Goal: Task Accomplishment & Management: Manage account settings

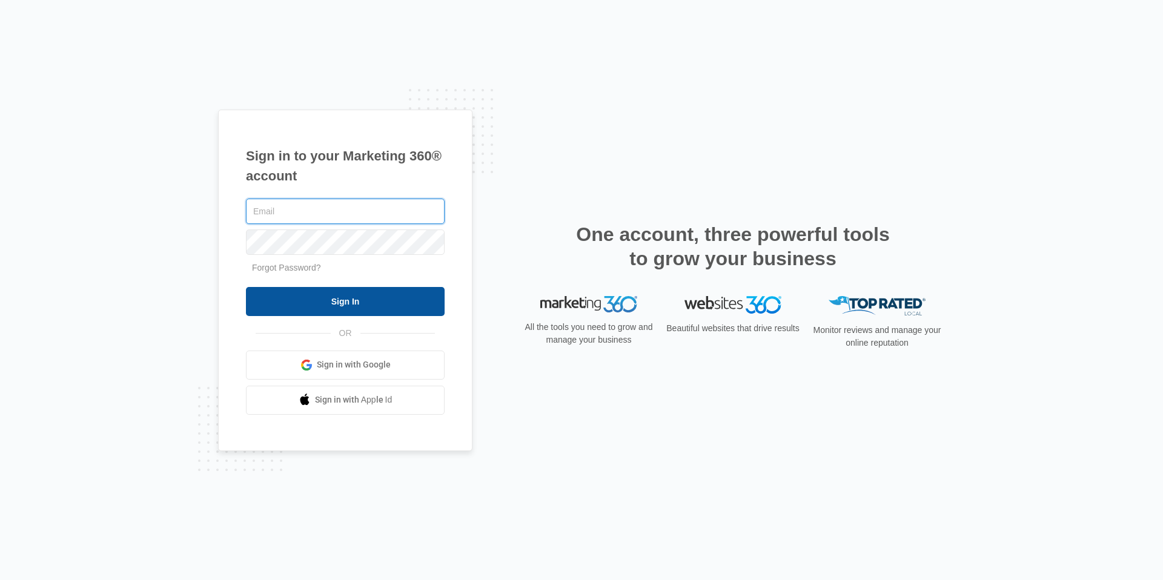
type input "[EMAIL_ADDRESS][DOMAIN_NAME]"
click at [381, 306] on input "Sign In" at bounding box center [345, 301] width 199 height 29
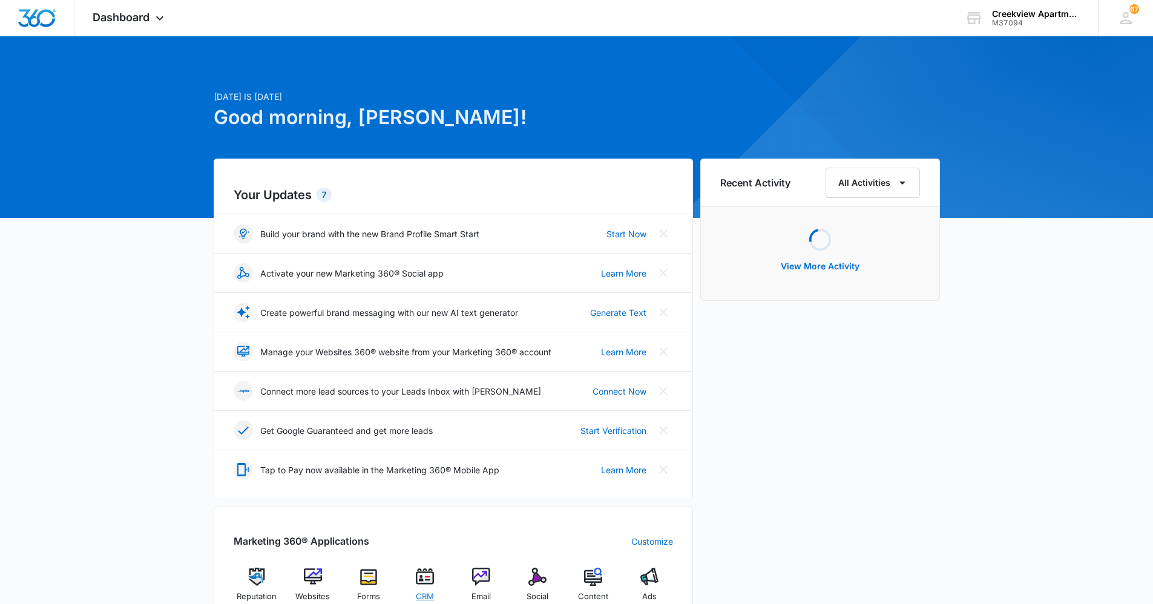
click at [415, 583] on div "CRM" at bounding box center [425, 589] width 47 height 43
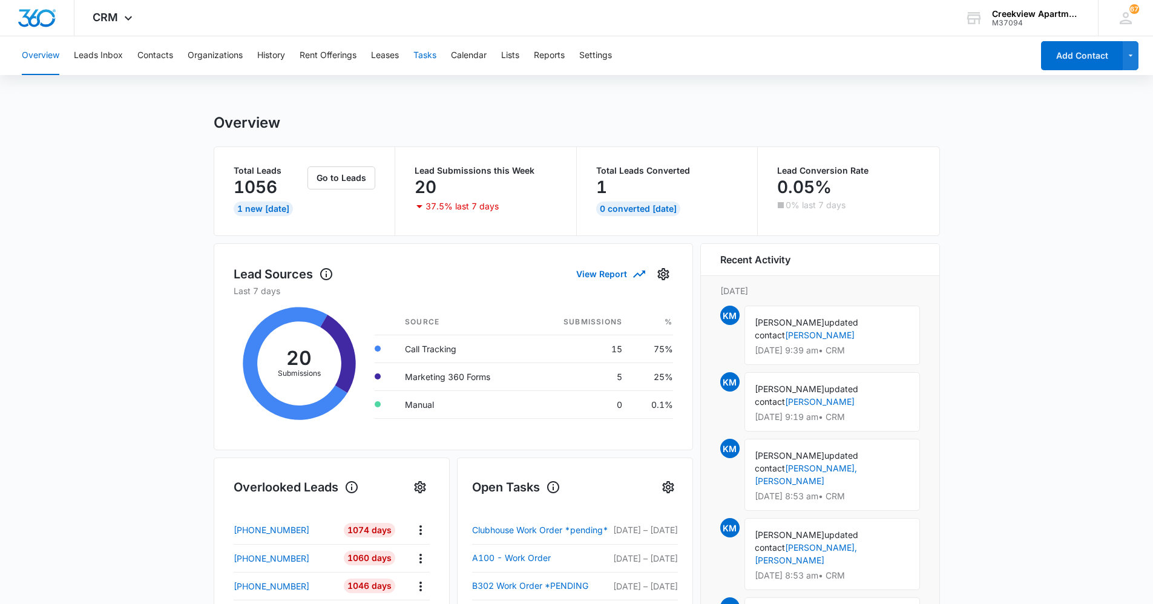
click at [435, 56] on button "Tasks" at bounding box center [425, 55] width 23 height 39
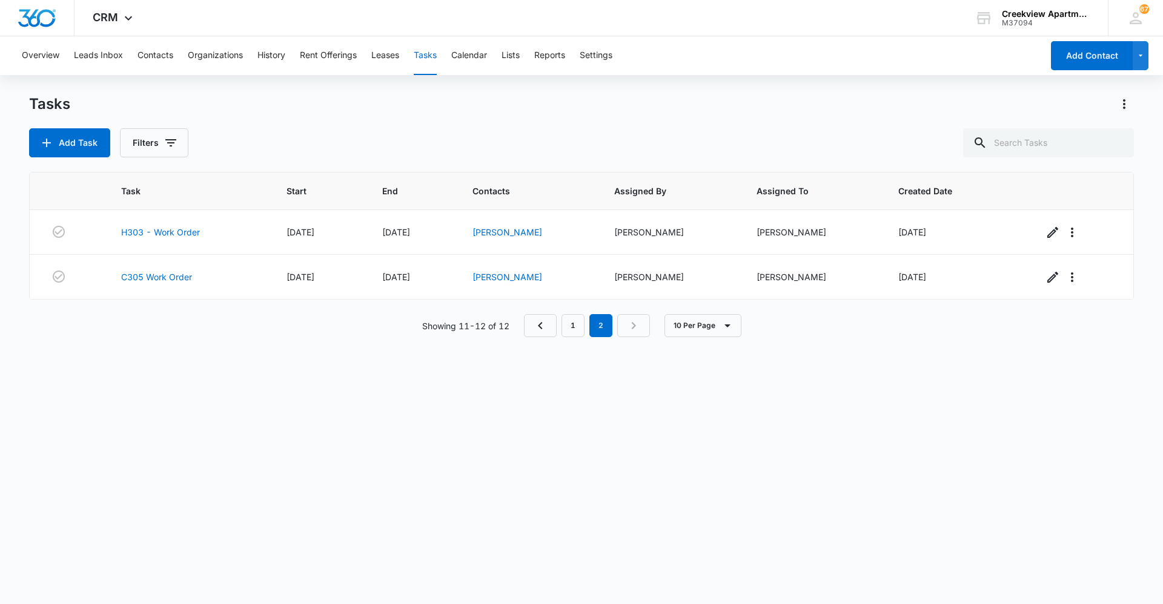
click at [991, 391] on div "Task Start End Contacts Assigned By Assigned To Created Date H303 - Work Order …" at bounding box center [581, 380] width 1104 height 417
click at [933, 426] on div "Task Start End Contacts Assigned By Assigned To Created Date H303 - Work Order …" at bounding box center [581, 380] width 1104 height 417
click at [1159, 457] on main "Tasks Add Task Filters Task Start End Contacts Assigned By Assigned To Created …" at bounding box center [581, 348] width 1163 height 509
click at [1115, 378] on div "Task Start End Contacts Assigned By Assigned To Created Date H303 - Work Order …" at bounding box center [581, 380] width 1104 height 417
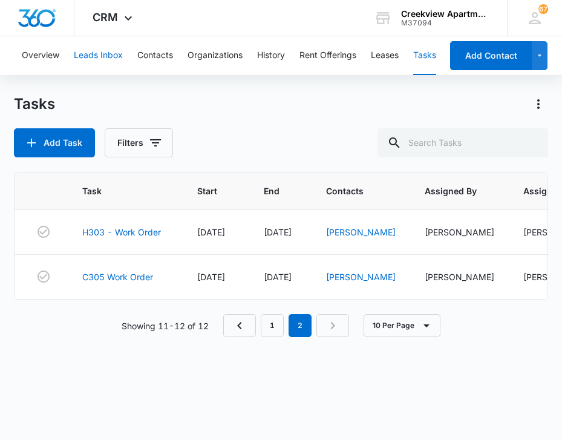
click at [114, 47] on button "Leads Inbox" at bounding box center [98, 55] width 49 height 39
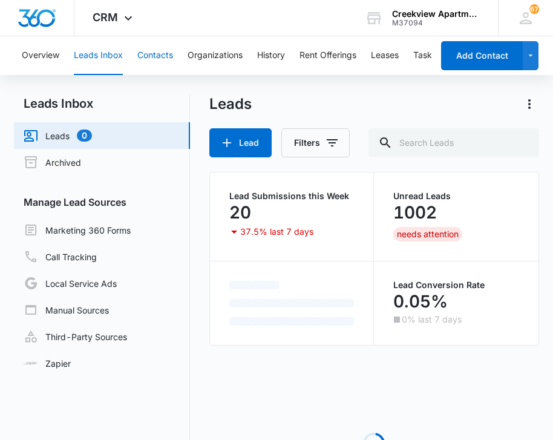
drag, startPoint x: 145, startPoint y: 46, endPoint x: 151, endPoint y: 44, distance: 6.5
click at [147, 46] on button "Contacts" at bounding box center [155, 55] width 36 height 39
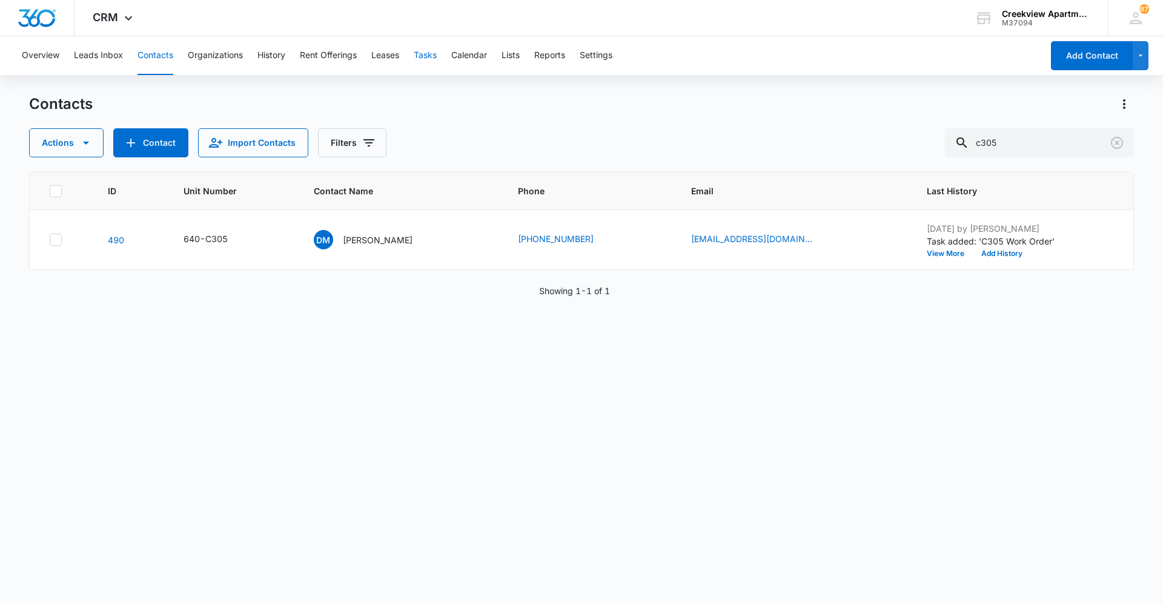
click at [432, 55] on button "Tasks" at bounding box center [425, 55] width 23 height 39
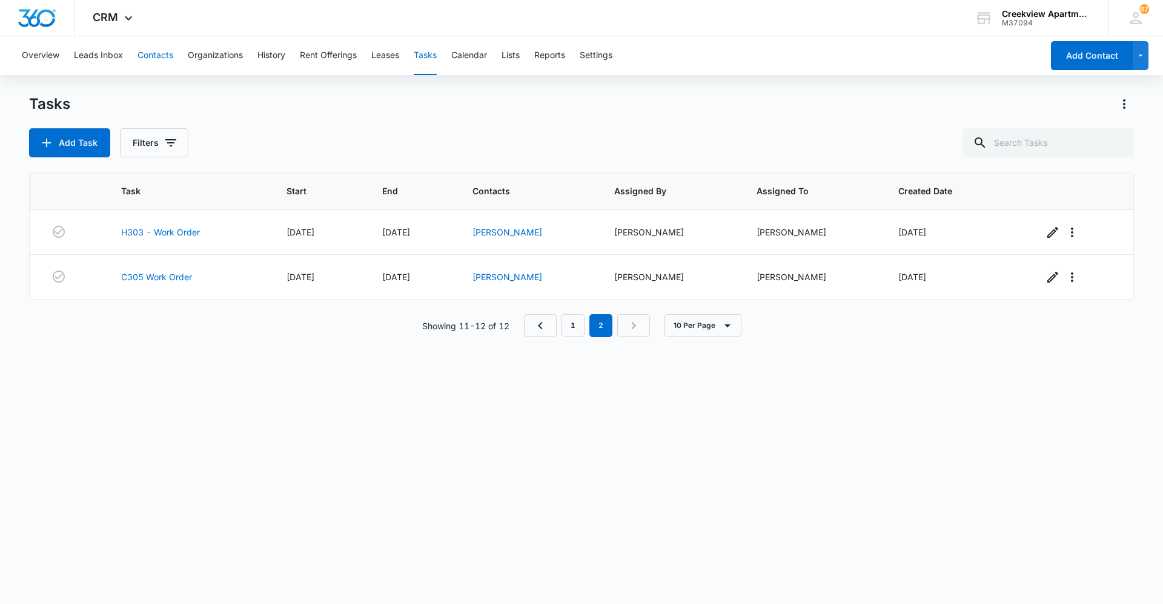
click at [148, 59] on button "Contacts" at bounding box center [155, 55] width 36 height 39
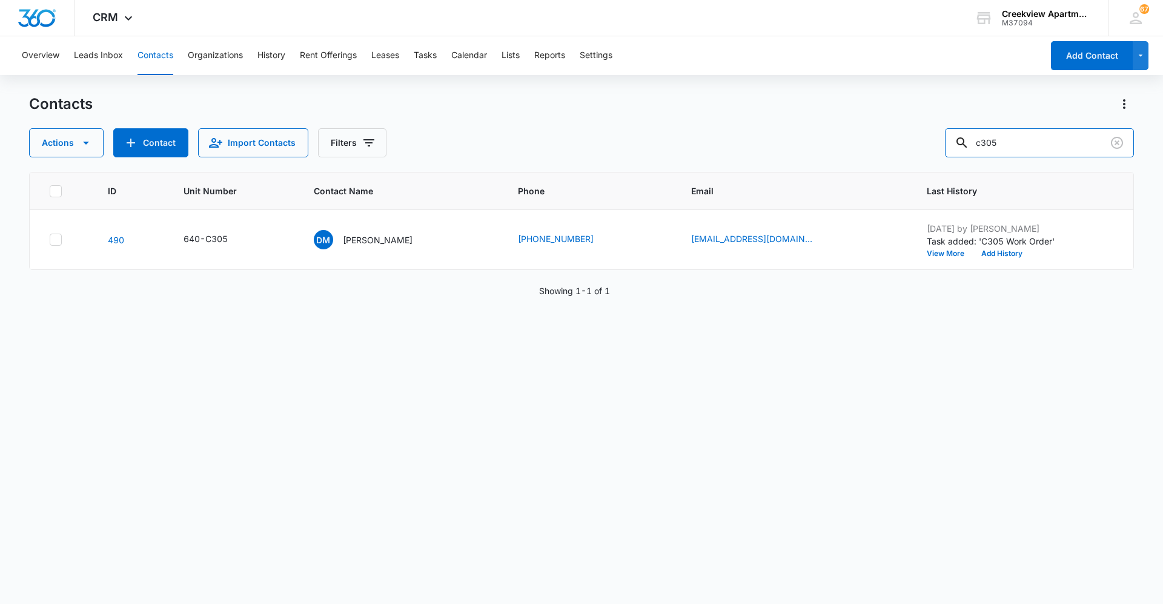
drag, startPoint x: 1049, startPoint y: 152, endPoint x: 955, endPoint y: 153, distance: 93.8
click at [955, 153] on div "Actions Contact Import Contacts Filters c305" at bounding box center [581, 142] width 1104 height 29
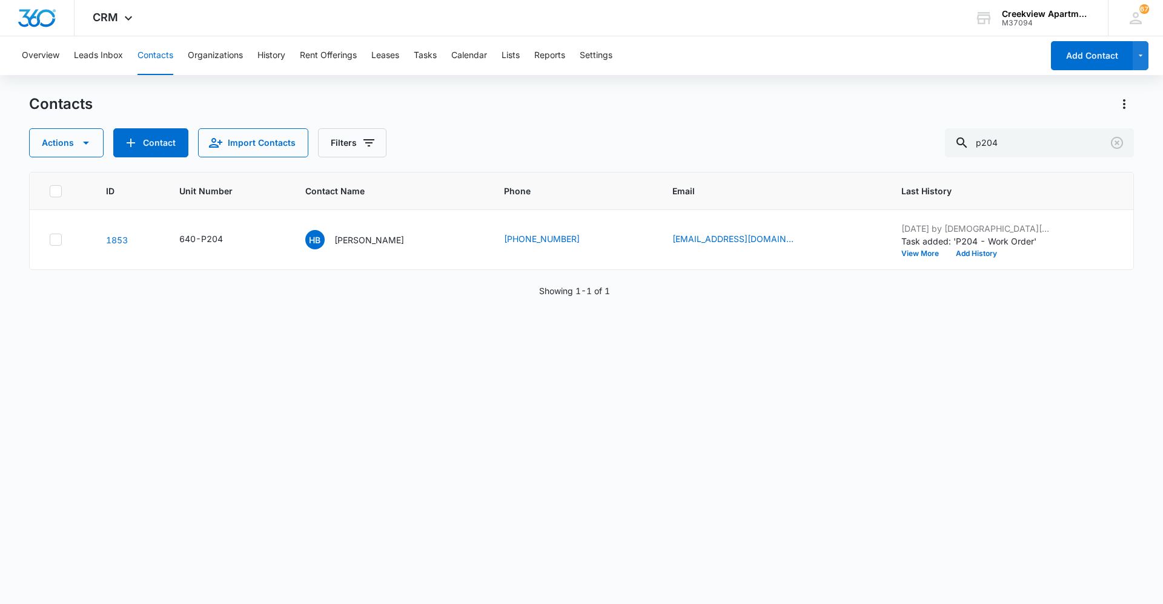
click at [469, 382] on div "ID Unit Number Contact Name Phone Email Last History 1853 640-P204 HB [PERSON_N…" at bounding box center [581, 380] width 1104 height 417
drag, startPoint x: 163, startPoint y: 63, endPoint x: 30, endPoint y: 120, distance: 144.9
click at [162, 62] on button "Contacts" at bounding box center [155, 55] width 36 height 39
click at [163, 58] on button "Contacts" at bounding box center [155, 55] width 36 height 39
drag, startPoint x: 1015, startPoint y: 134, endPoint x: 971, endPoint y: 137, distance: 44.9
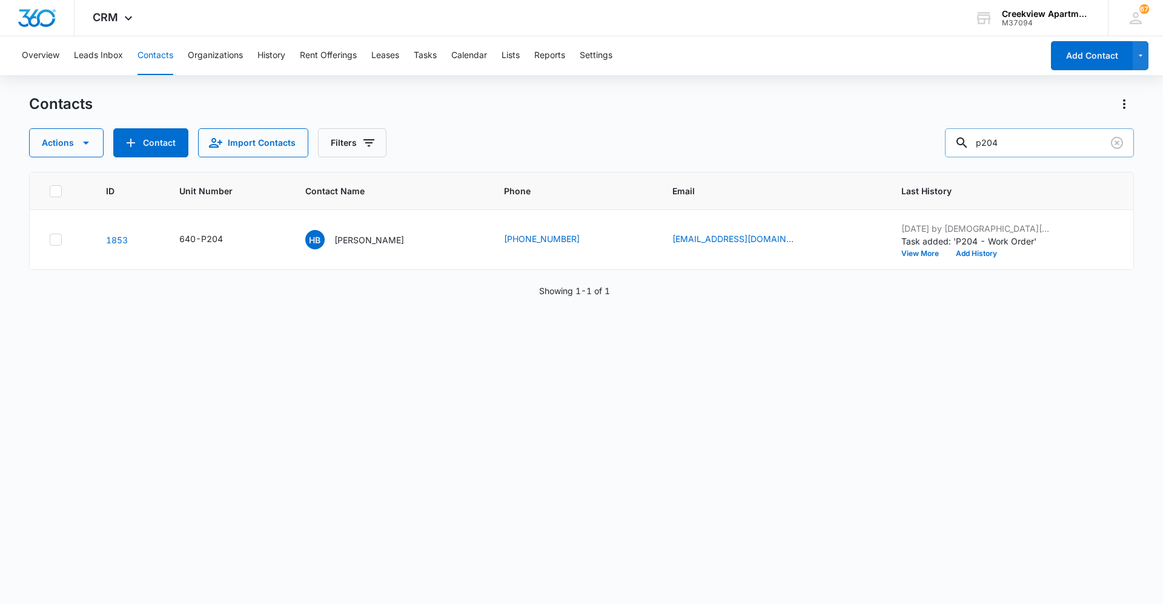
click at [971, 137] on div "p204" at bounding box center [1039, 142] width 189 height 29
click at [596, 516] on div "ID Unit Number Contact Name Phone Email Last History 193 640-D102 MG [PERSON_NA…" at bounding box center [581, 380] width 1104 height 417
click at [769, 536] on div "ID Unit Number Contact Name Phone Email Last History 193 640-D102 MG [PERSON_NA…" at bounding box center [581, 380] width 1104 height 417
click at [131, 51] on div "Overview Leads Inbox Contacts Organizations History Rent Offerings Leases Tasks…" at bounding box center [528, 55] width 1027 height 39
click at [149, 56] on button "Contacts" at bounding box center [155, 55] width 36 height 39
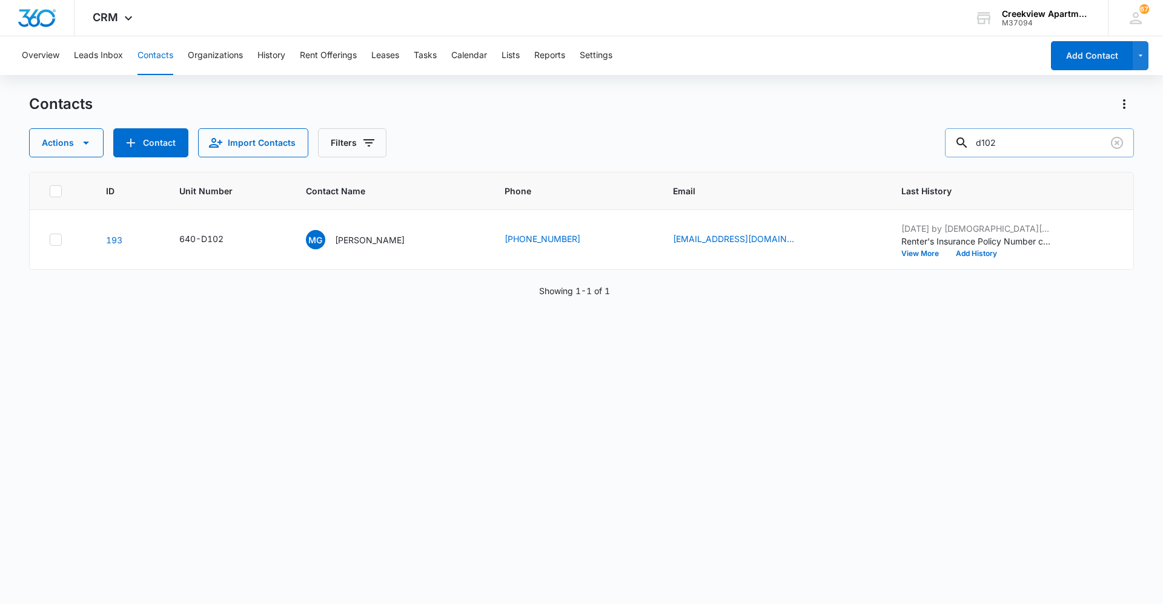
drag, startPoint x: 1000, startPoint y: 140, endPoint x: 966, endPoint y: 142, distance: 34.0
click at [966, 142] on div "d102" at bounding box center [1039, 142] width 189 height 29
drag, startPoint x: 1010, startPoint y: 142, endPoint x: 1017, endPoint y: 140, distance: 7.5
click at [1011, 142] on input "d102" at bounding box center [1039, 142] width 189 height 29
drag, startPoint x: 1017, startPoint y: 140, endPoint x: 978, endPoint y: 145, distance: 39.7
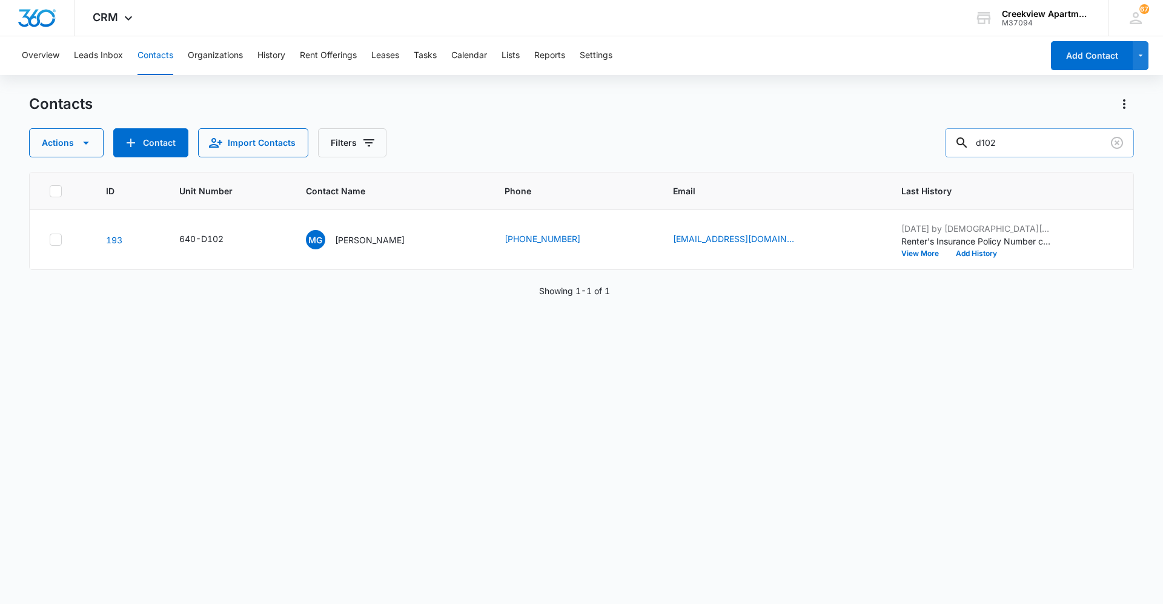
click at [978, 145] on div "d102" at bounding box center [1039, 142] width 189 height 29
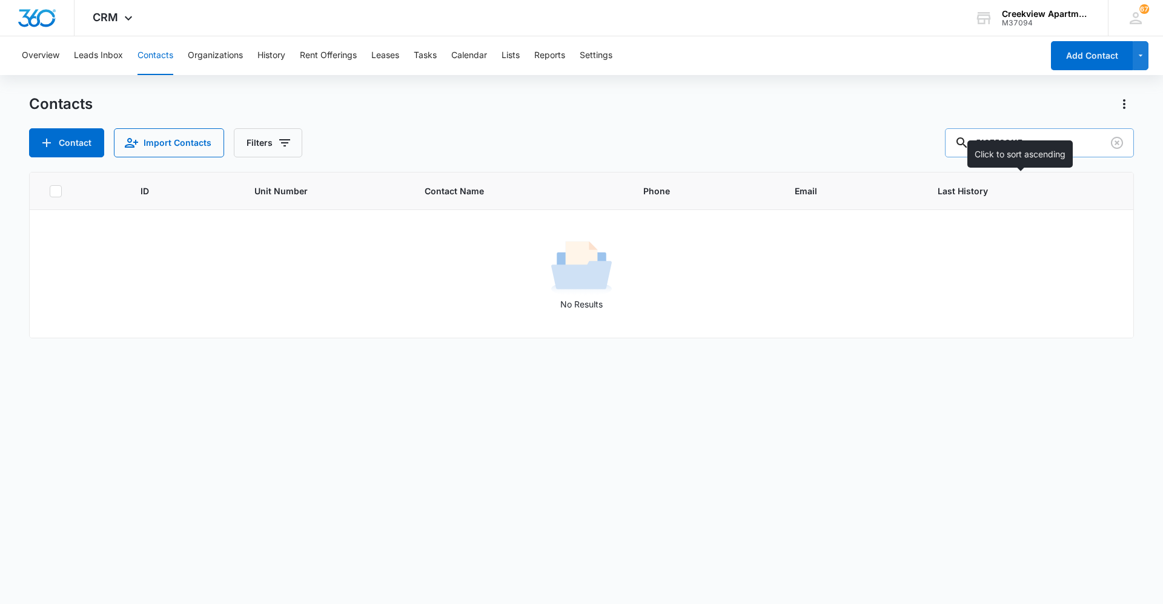
click at [1041, 144] on input "5107530117" at bounding box center [1039, 142] width 189 height 29
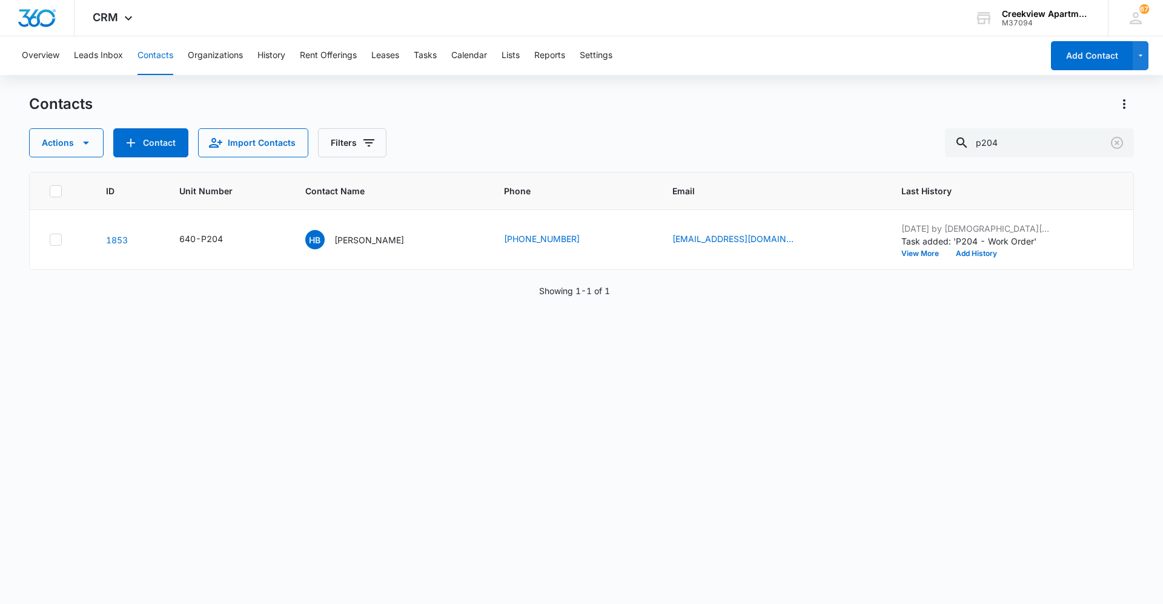
click at [560, 495] on div "ID Unit Number Contact Name Phone Email Last History 1853 640-P204 HB [PERSON_N…" at bounding box center [581, 380] width 1104 height 417
click at [610, 563] on div "ID Unit Number Contact Name Phone Email Last History 1853 640-P204 HB [PERSON_N…" at bounding box center [581, 380] width 1104 height 417
click at [590, 534] on div "ID Unit Number Contact Name Phone Email Last History 1853 640-P204 HB [PERSON_N…" at bounding box center [581, 380] width 1104 height 417
click at [705, 578] on div "ID Unit Number Contact Name Phone Email Last History 1853 640-P204 HB [PERSON_N…" at bounding box center [581, 380] width 1104 height 417
click at [589, 582] on div "ID Unit Number Contact Name Phone Email Last History 1853 640-P204 HB [PERSON_N…" at bounding box center [581, 380] width 1104 height 417
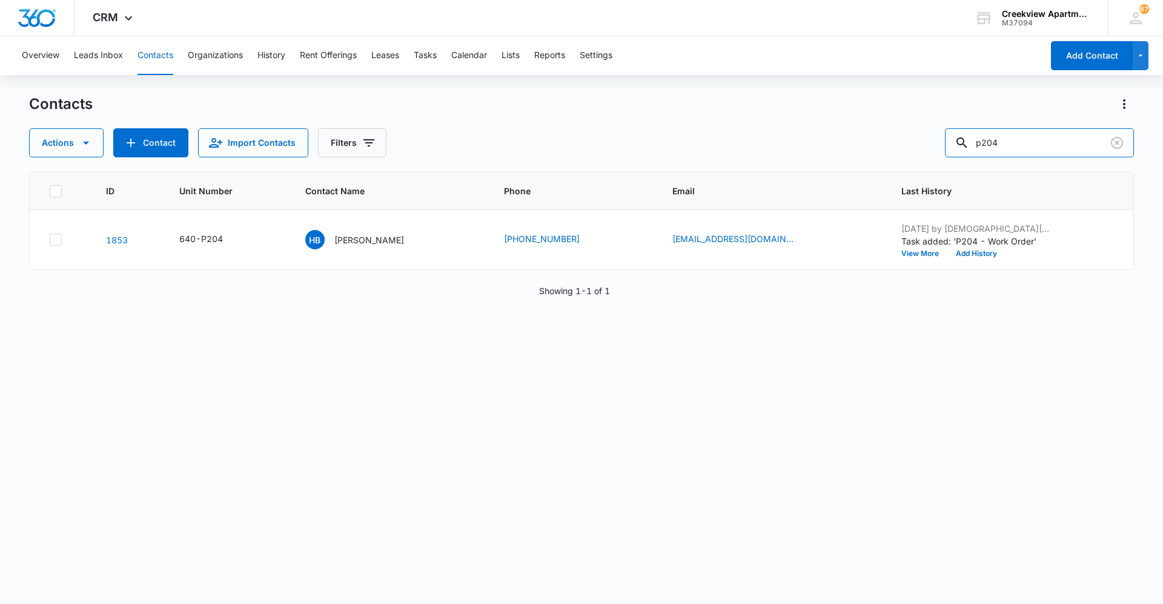
click at [954, 140] on div "Actions Contact Import Contacts Filters p204" at bounding box center [581, 142] width 1104 height 29
type input "l103"
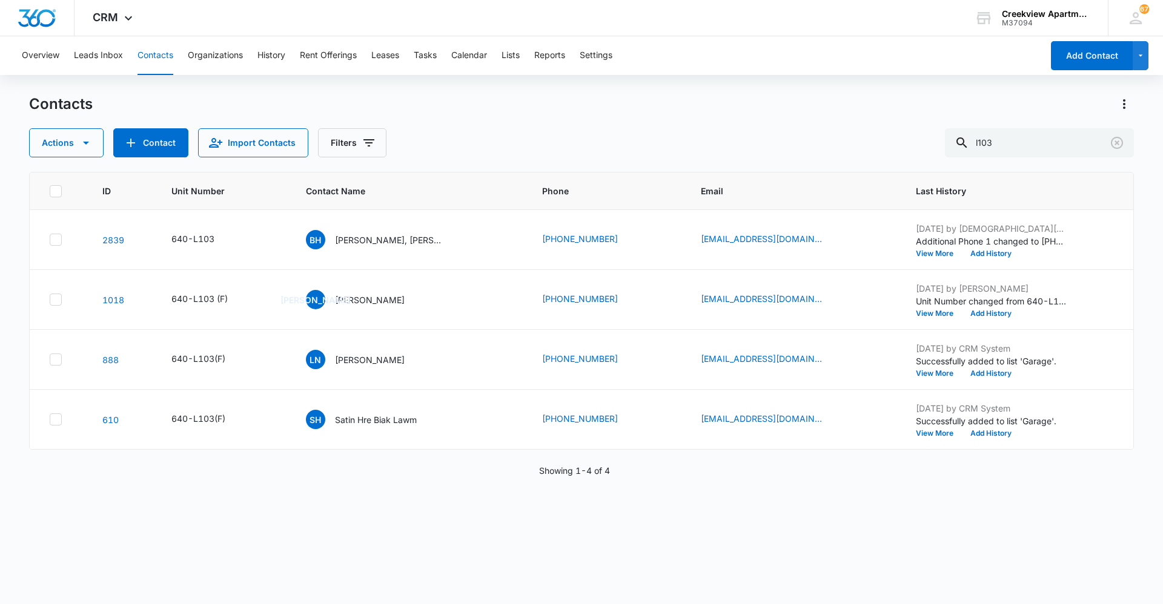
click at [405, 234] on p "[PERSON_NAME], [PERSON_NAME]" at bounding box center [389, 240] width 109 height 13
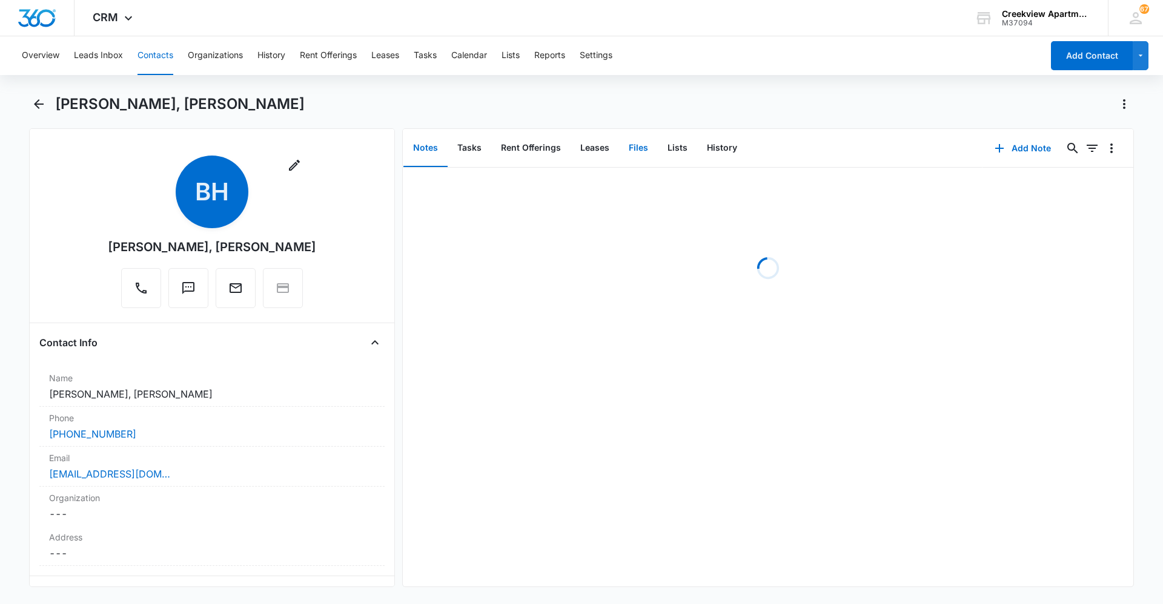
click at [650, 158] on button "Files" at bounding box center [638, 149] width 39 height 38
drag, startPoint x: 395, startPoint y: 176, endPoint x: 388, endPoint y: 206, distance: 31.1
click at [388, 206] on div "Remove [PERSON_NAME], [PERSON_NAME] Contact Info Name Cancel Save Changes [PERS…" at bounding box center [581, 357] width 1104 height 459
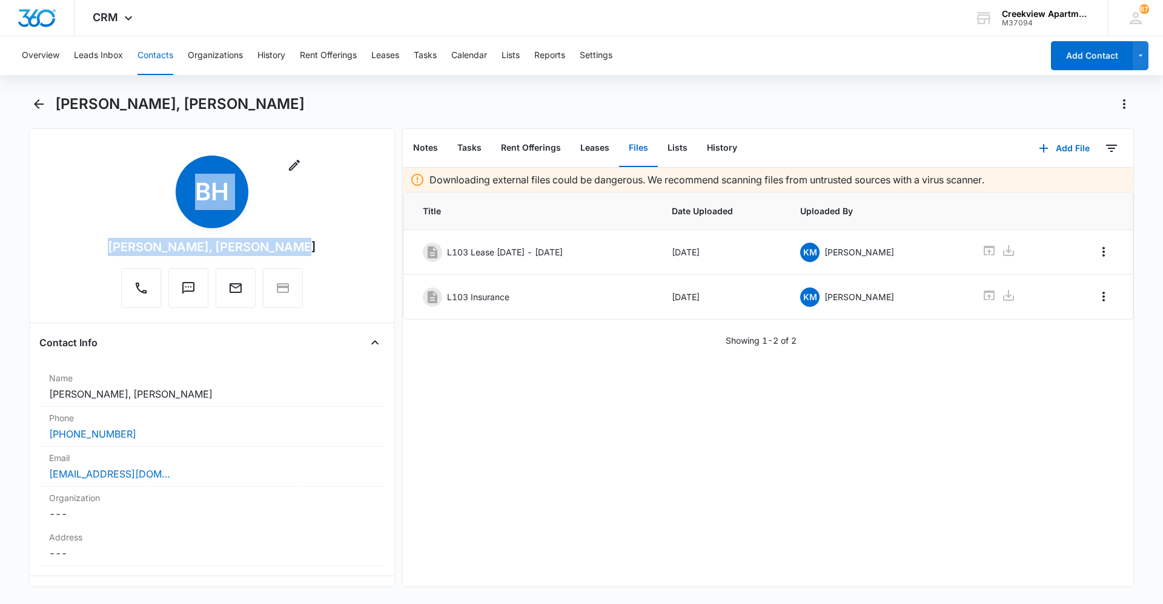
drag, startPoint x: 396, startPoint y: 177, endPoint x: 381, endPoint y: 290, distance: 113.6
click at [381, 290] on div "Remove [PERSON_NAME], [PERSON_NAME] Contact Info Name Cancel Save Changes [PERS…" at bounding box center [581, 357] width 1104 height 459
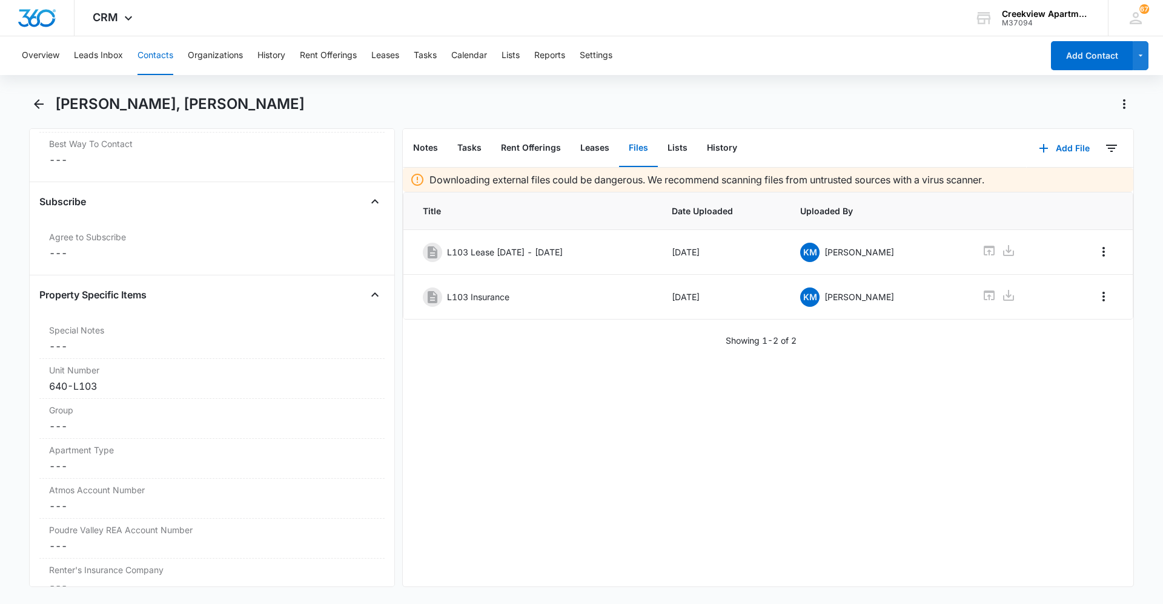
scroll to position [1080, 0]
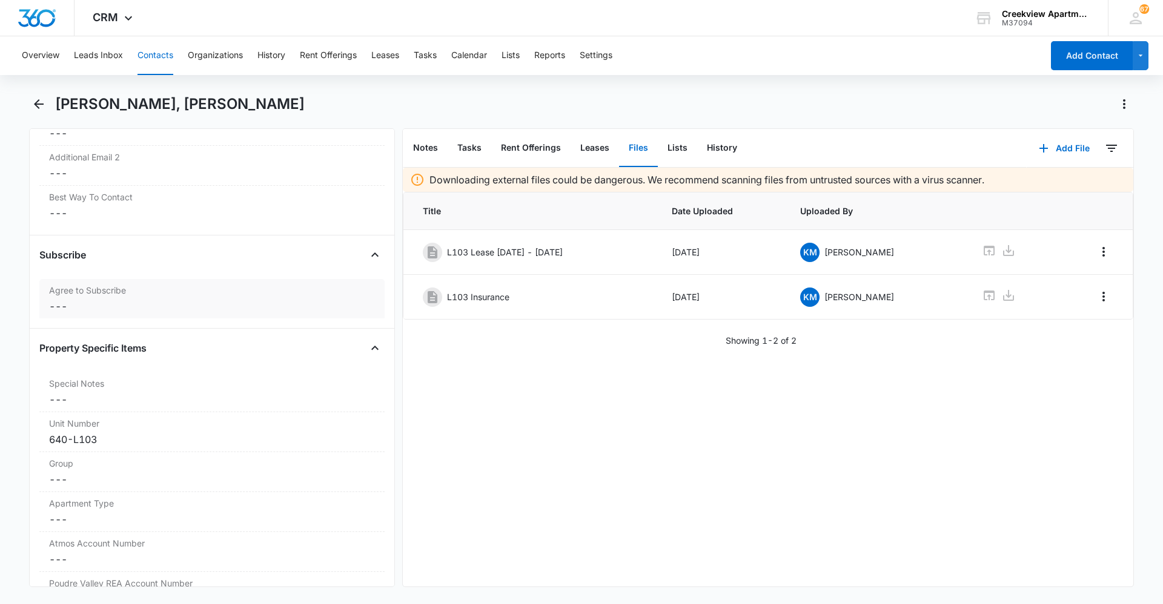
click at [268, 295] on label "Agree to Subscribe" at bounding box center [212, 290] width 326 height 13
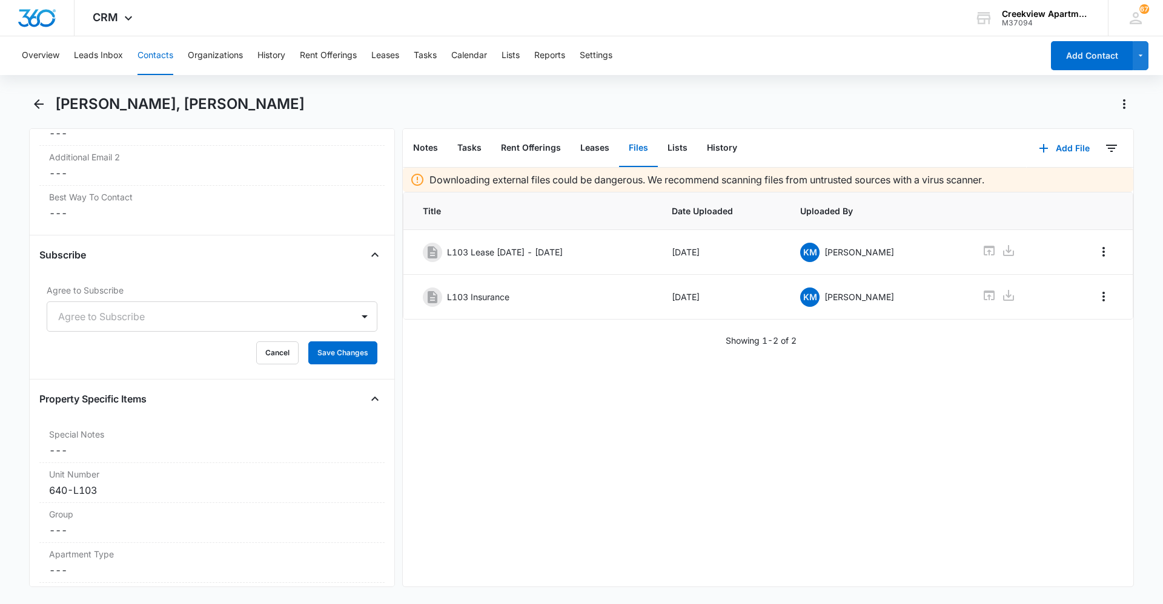
click at [142, 320] on div at bounding box center [197, 316] width 279 height 17
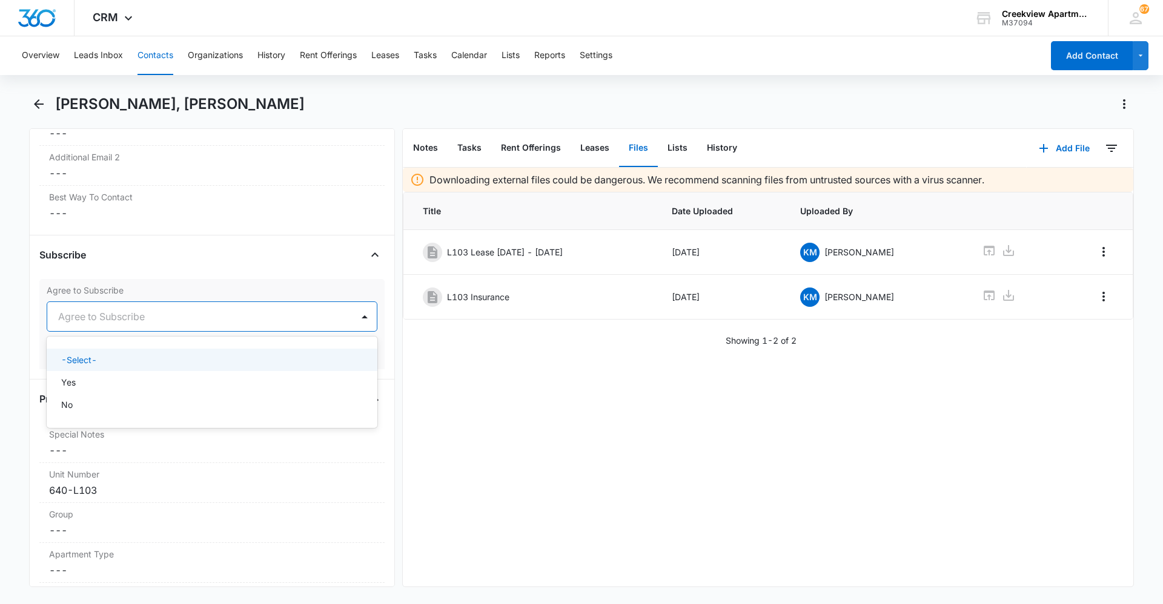
click at [128, 380] on div "Yes" at bounding box center [210, 382] width 299 height 13
click at [308, 352] on button "Save Changes" at bounding box center [342, 352] width 69 height 23
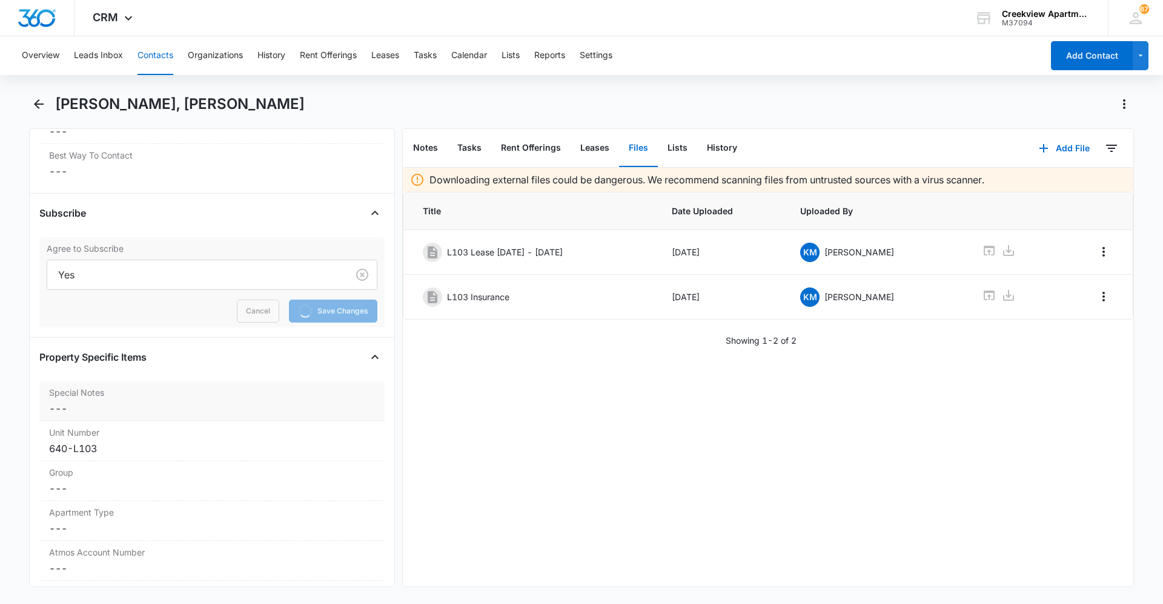
scroll to position [1140, 0]
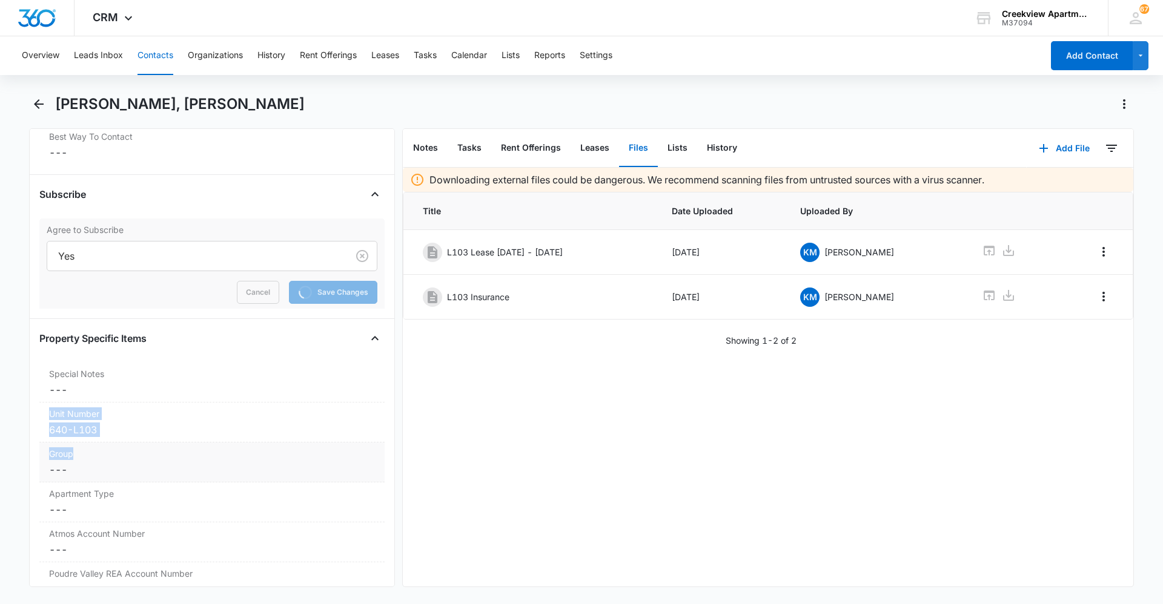
drag, startPoint x: 127, startPoint y: 391, endPoint x: 138, endPoint y: 452, distance: 62.1
click at [138, 452] on label "Group" at bounding box center [212, 453] width 326 height 13
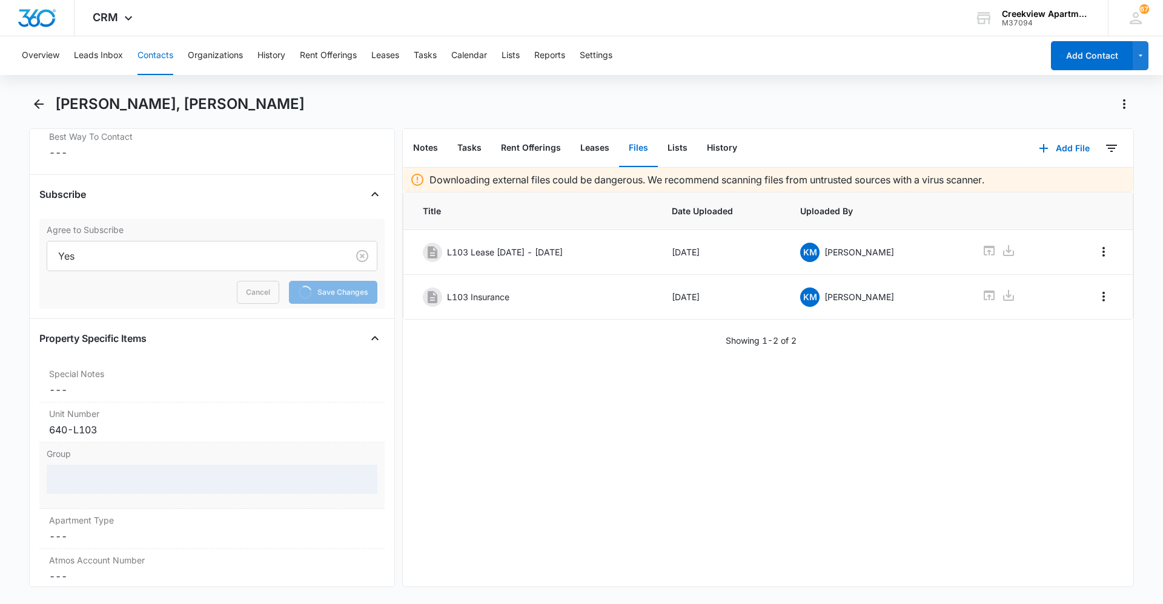
click at [134, 460] on div "Group" at bounding box center [211, 476] width 345 height 67
click at [131, 474] on div at bounding box center [212, 479] width 331 height 29
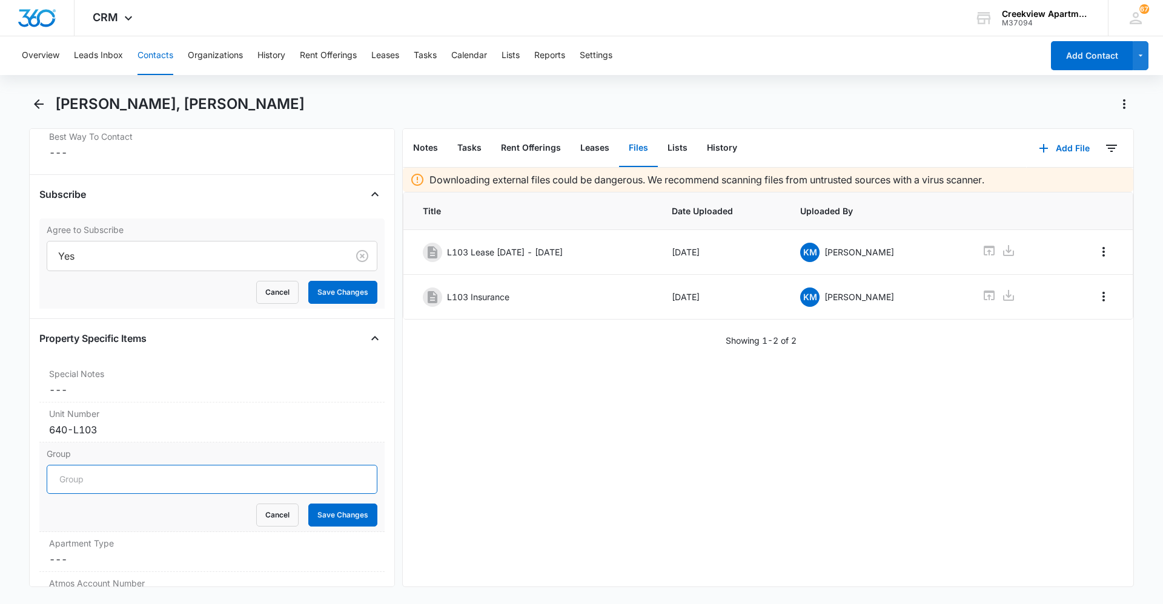
click at [133, 482] on input "Group" at bounding box center [212, 479] width 331 height 29
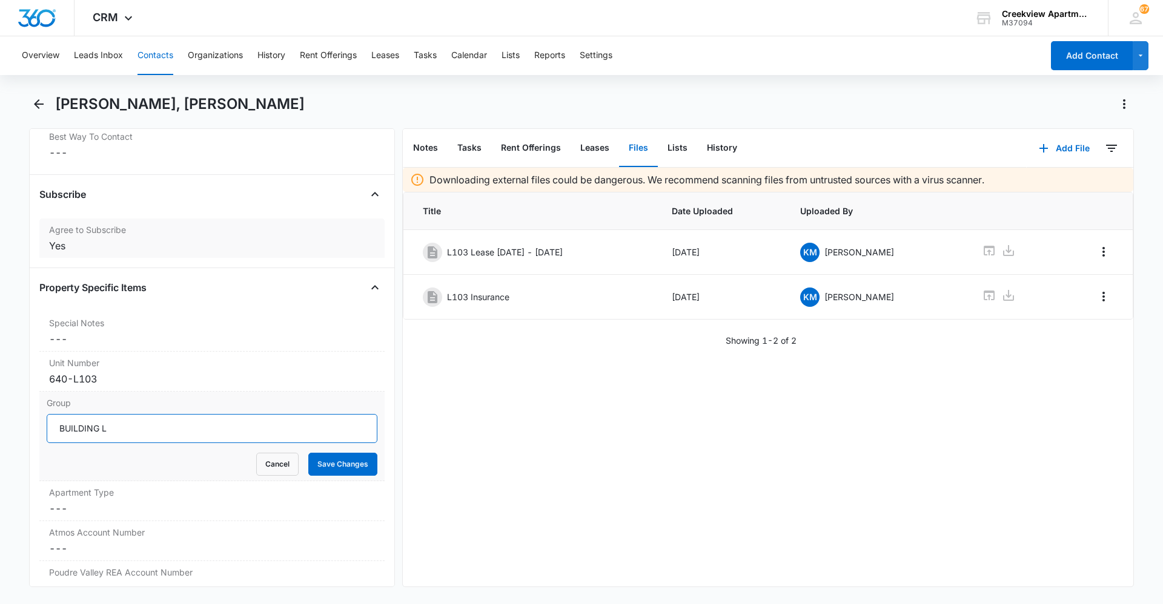
type input "BUILDING L"
click at [332, 463] on button "Save Changes" at bounding box center [342, 464] width 69 height 23
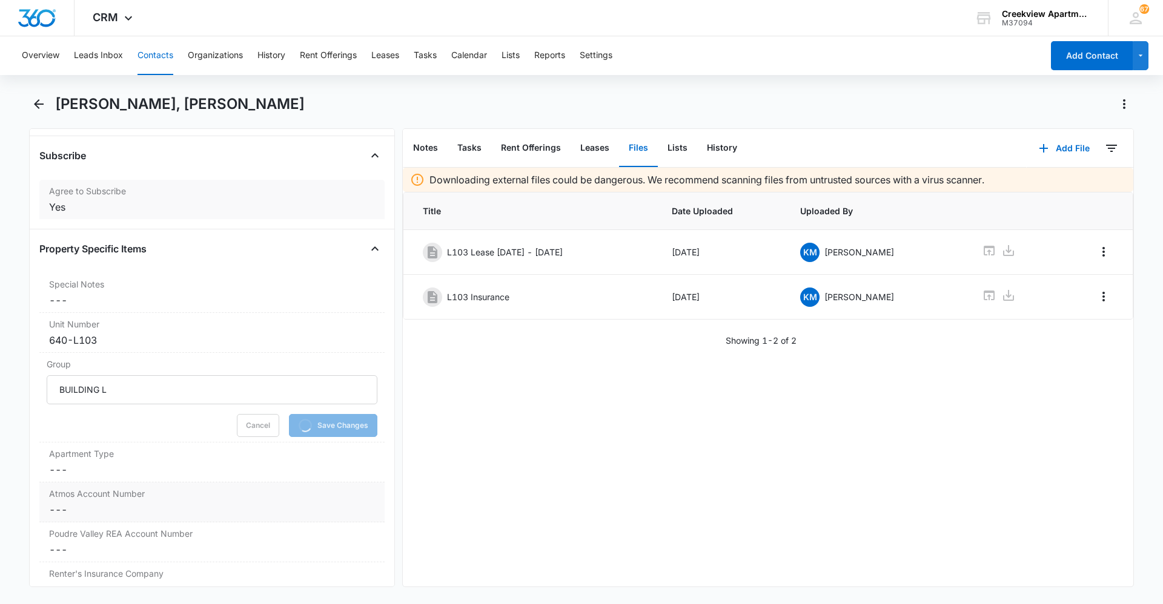
scroll to position [1201, 0]
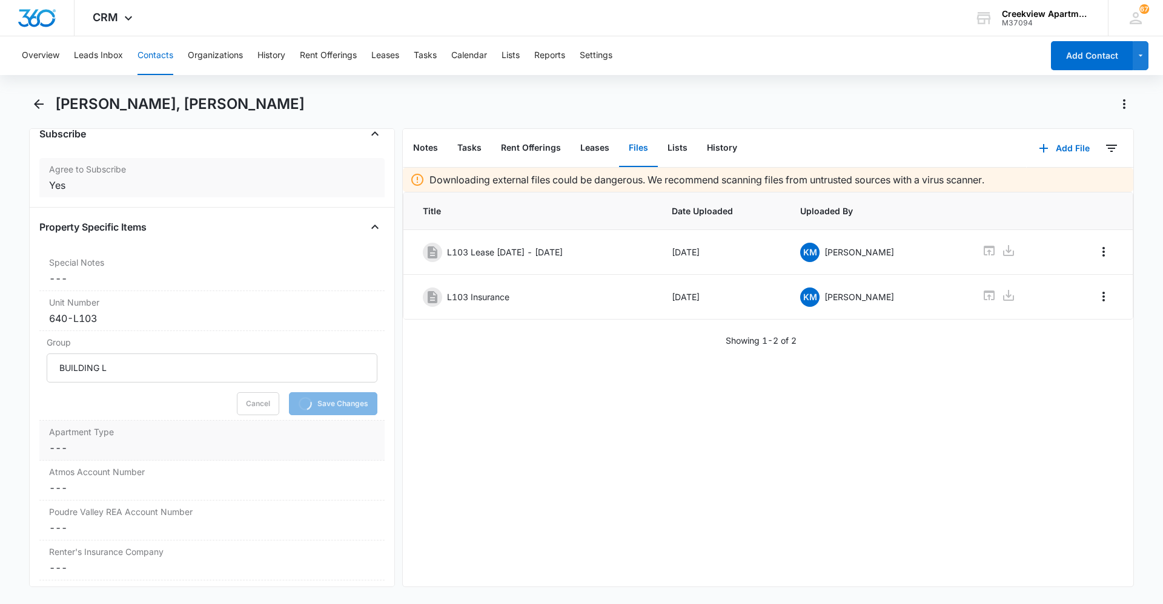
click at [154, 441] on dd "Cancel Save Changes ---" at bounding box center [212, 448] width 326 height 15
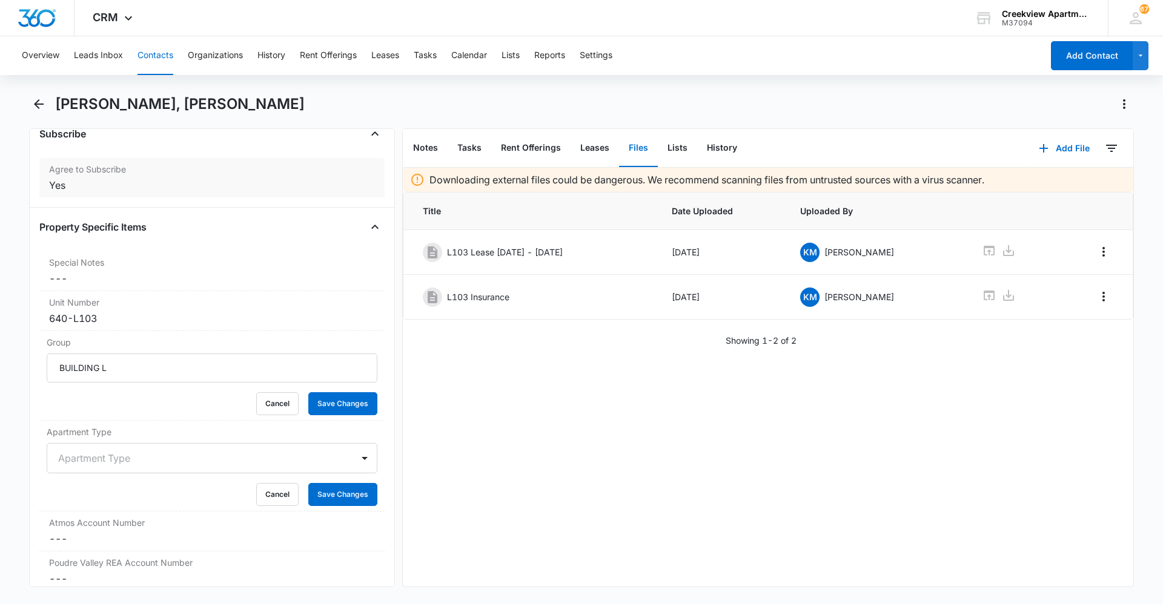
click at [133, 468] on div "Apartment Type" at bounding box center [212, 458] width 331 height 30
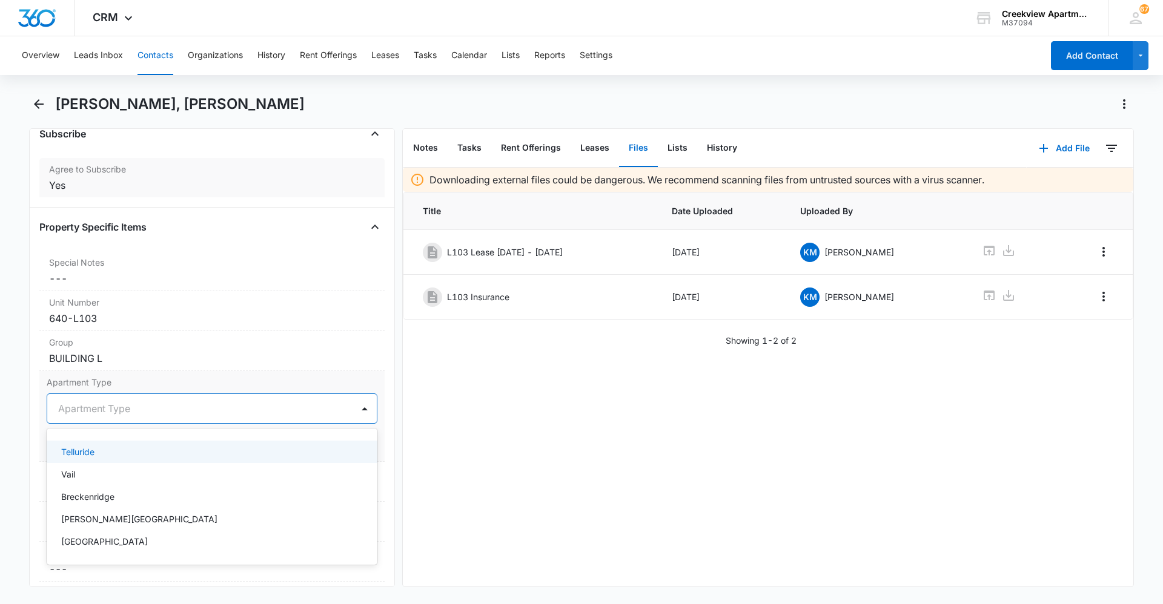
click at [115, 457] on div "Telluride" at bounding box center [210, 452] width 299 height 13
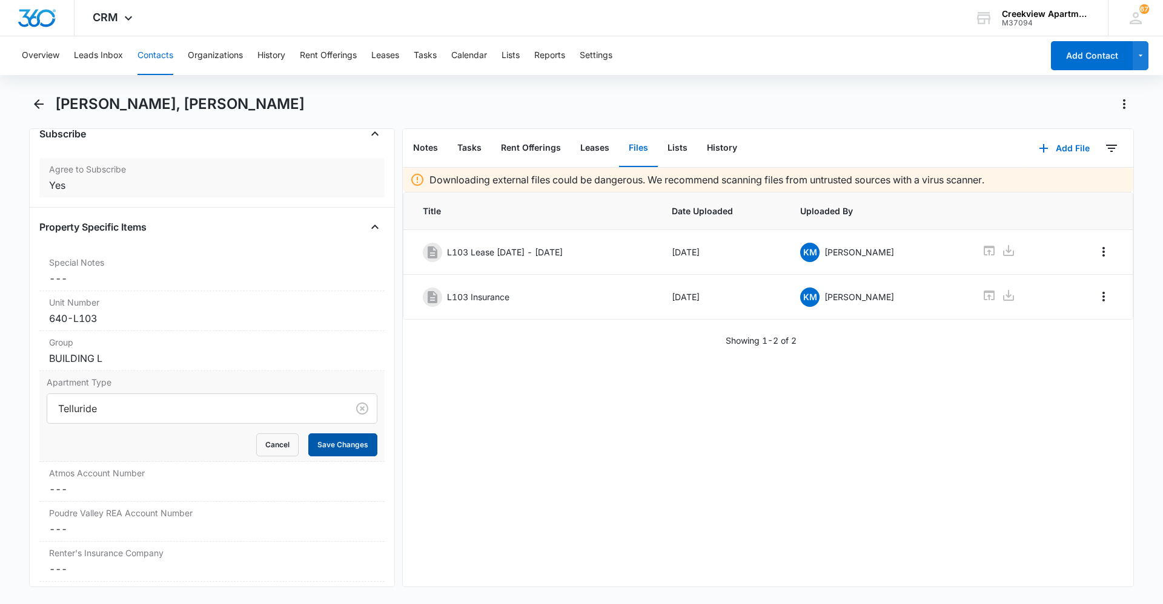
click at [324, 447] on button "Save Changes" at bounding box center [342, 445] width 69 height 23
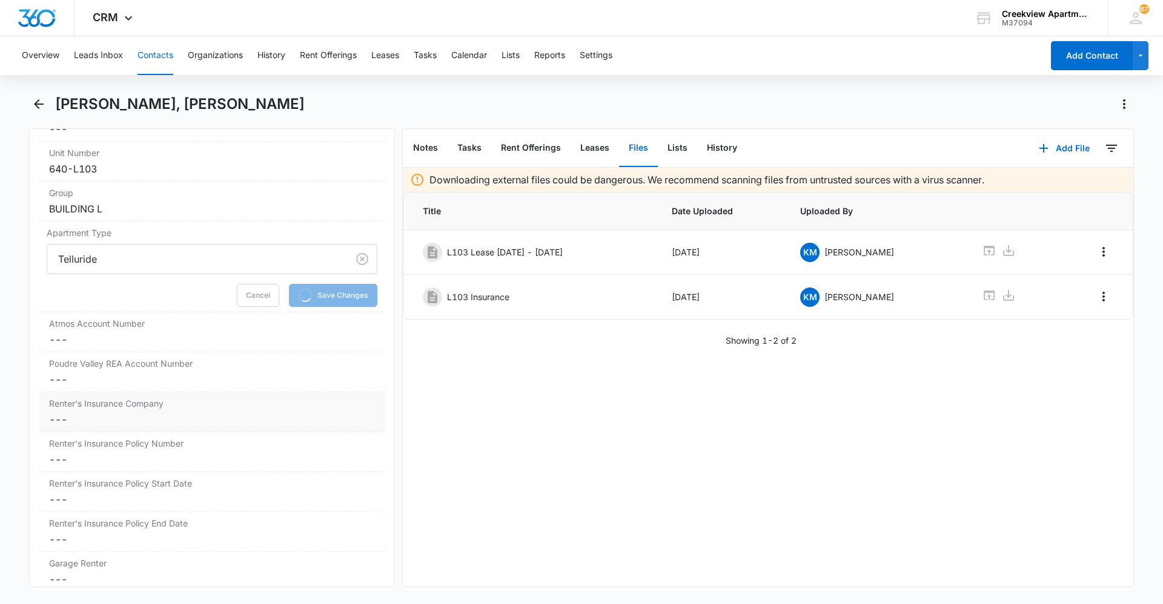
scroll to position [1382, 0]
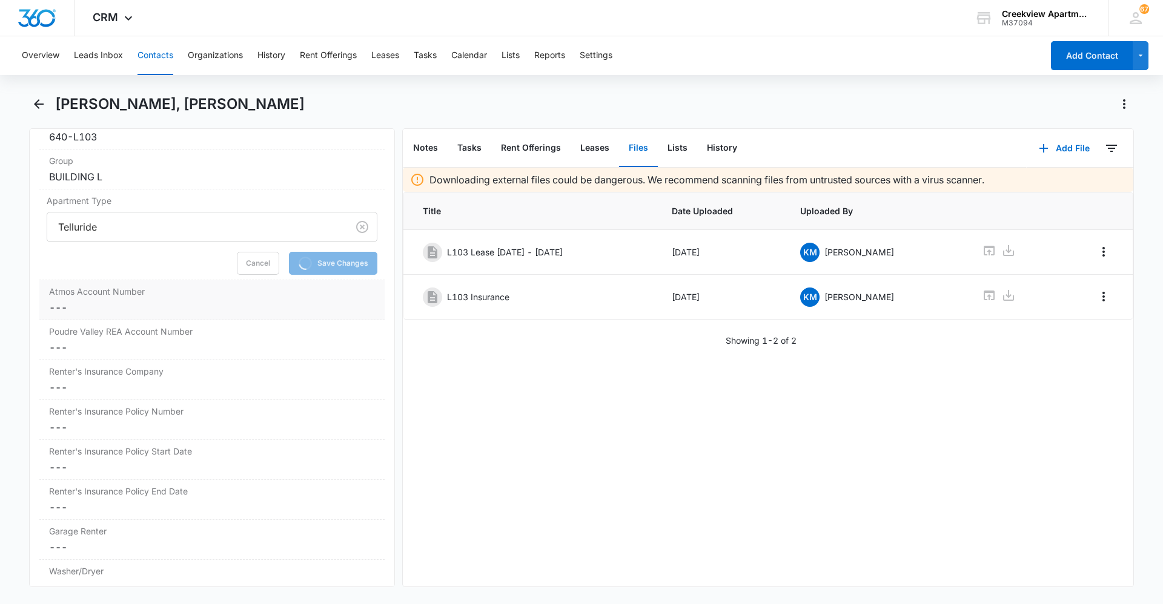
click at [114, 305] on dd "Cancel Save Changes ---" at bounding box center [212, 307] width 326 height 15
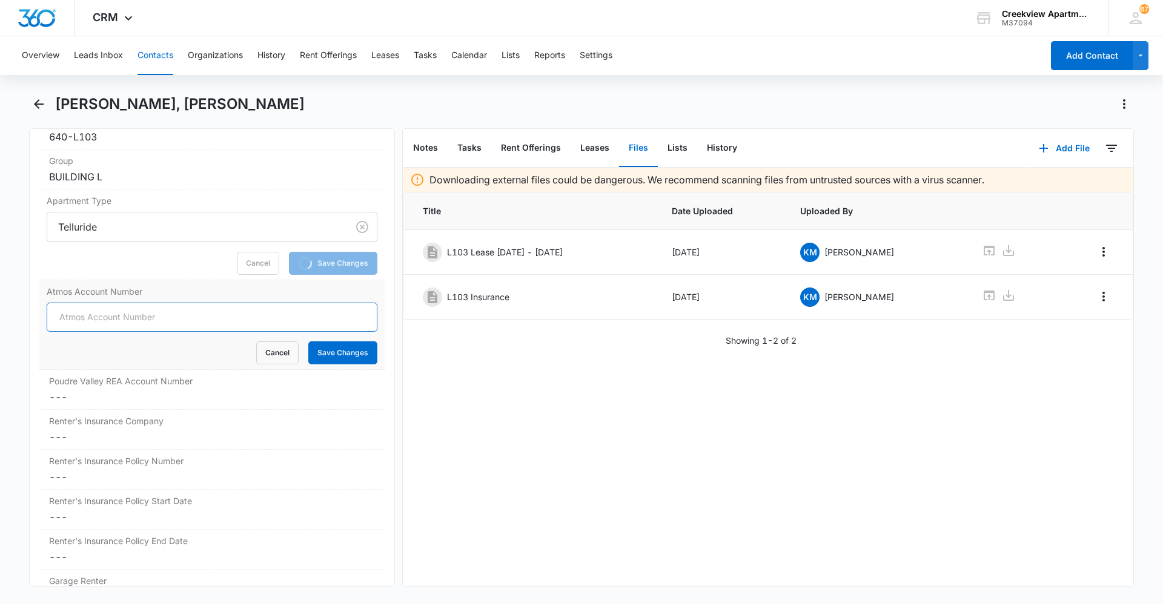
click at [127, 324] on input "Atmos Account Number" at bounding box center [212, 317] width 331 height 29
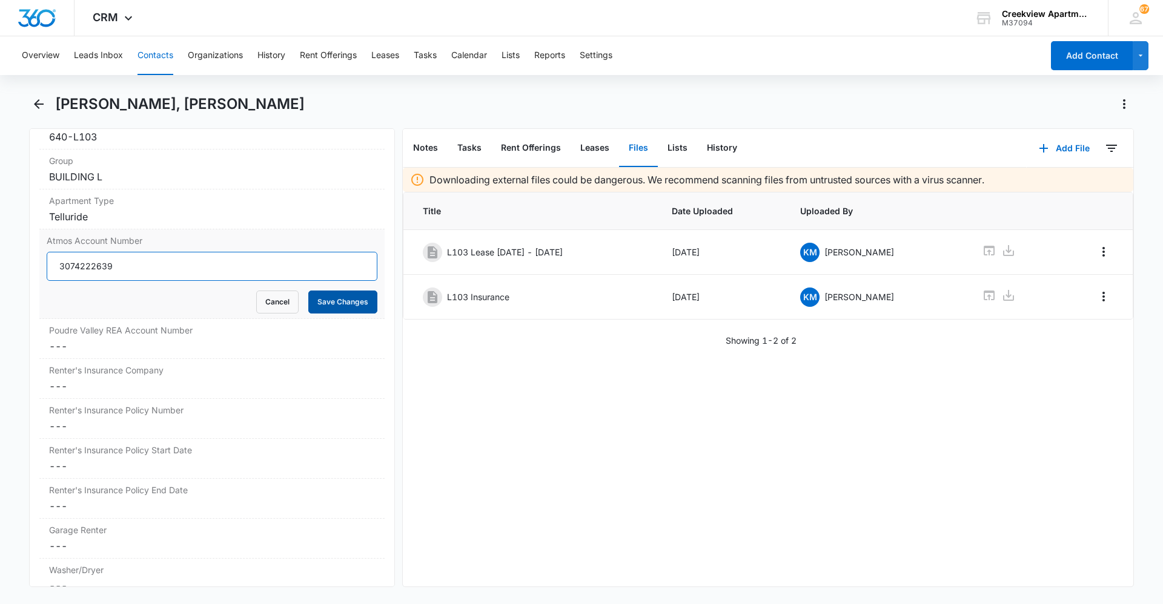
type input "3074222639"
click at [352, 302] on button "Save Changes" at bounding box center [342, 302] width 69 height 23
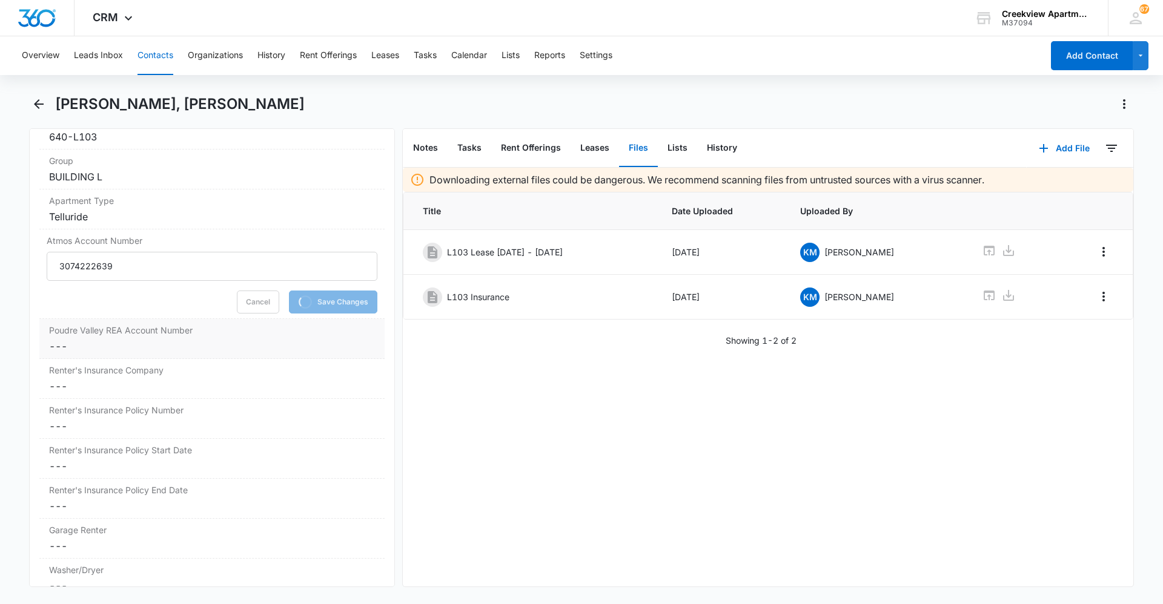
click at [261, 343] on dd "Cancel Save Changes ---" at bounding box center [212, 346] width 326 height 15
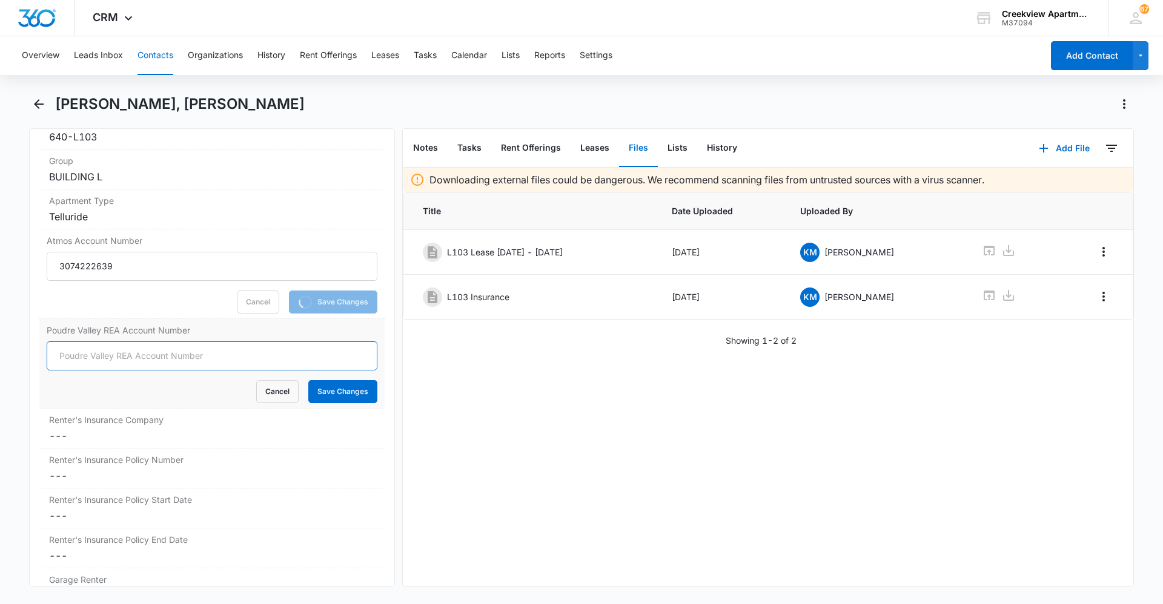
click at [161, 360] on input "Poudre Valley REA Account Number" at bounding box center [212, 355] width 331 height 29
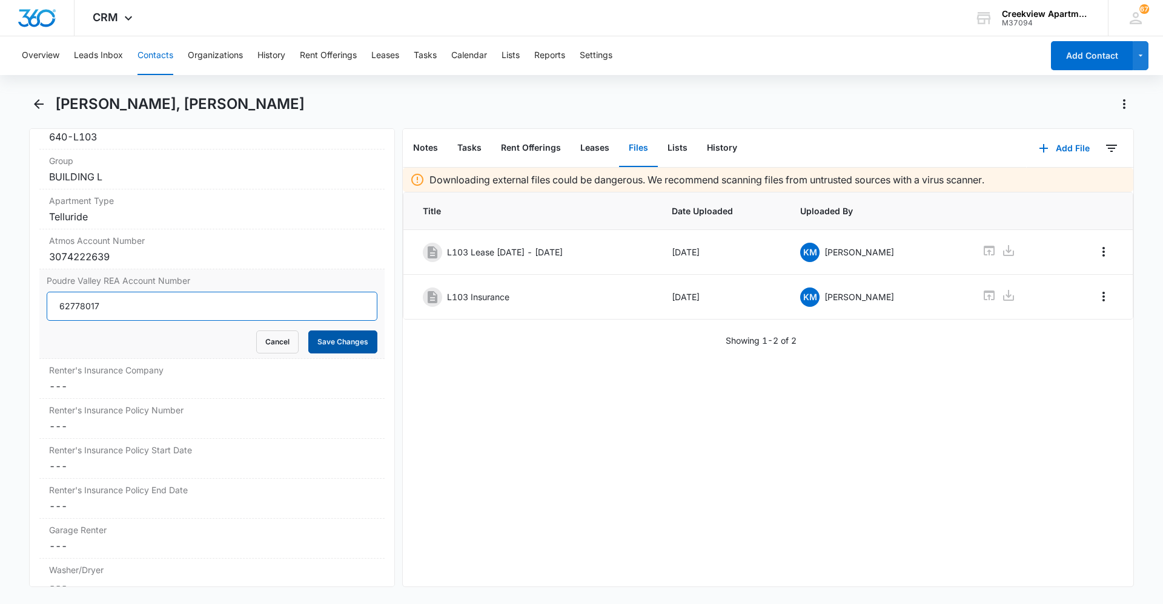
type input "62778017"
click at [333, 335] on button "Save Changes" at bounding box center [342, 342] width 69 height 23
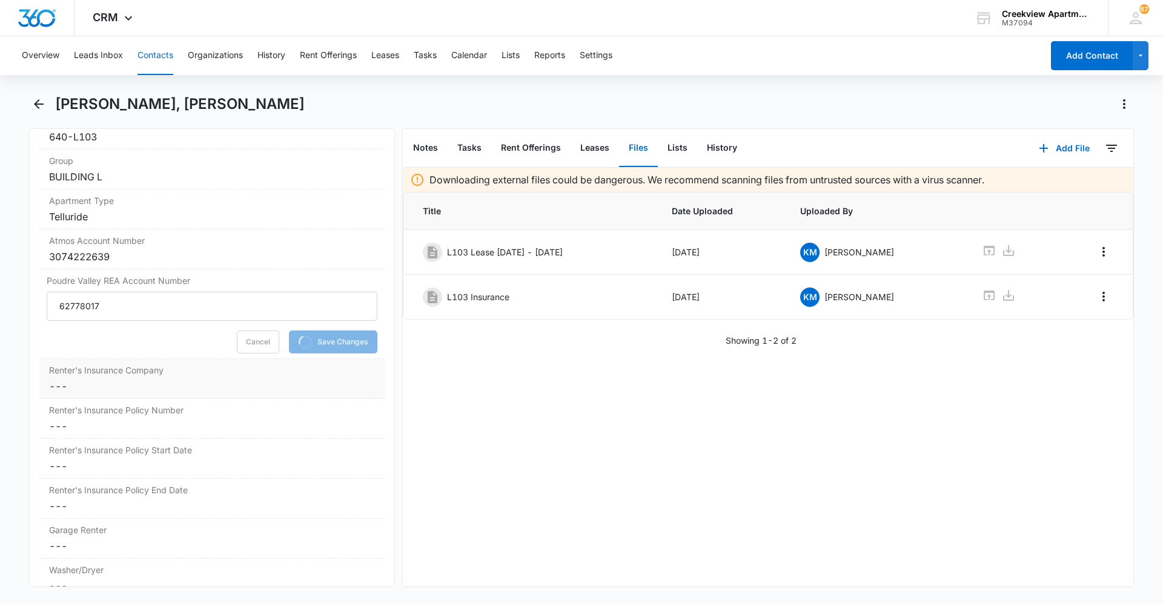
click at [223, 379] on dd "Cancel Save Changes ---" at bounding box center [212, 386] width 326 height 15
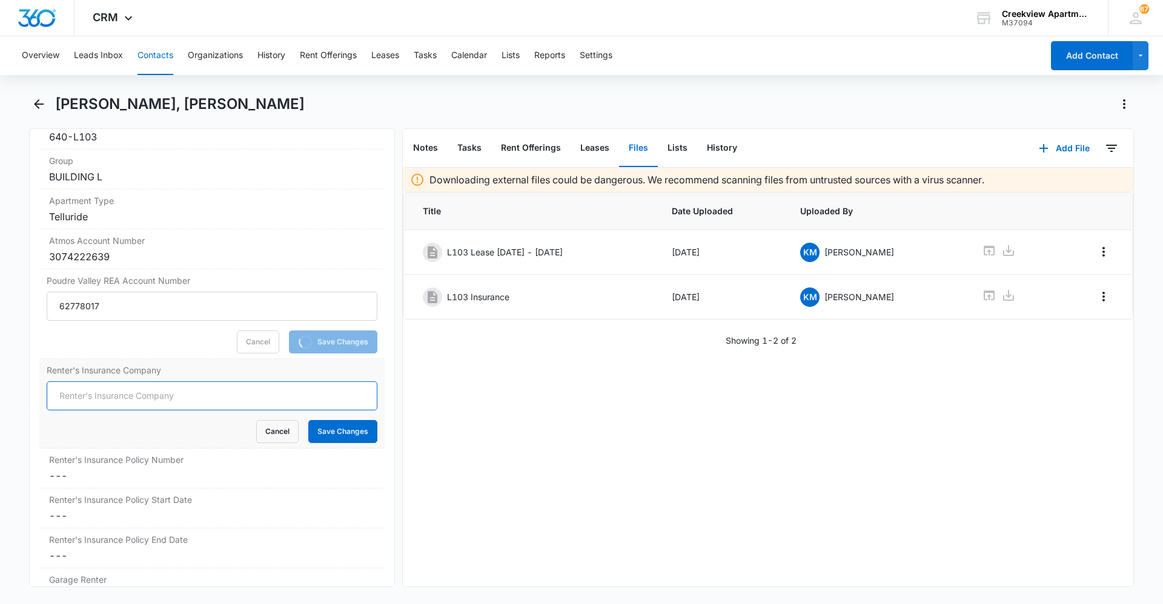
click at [127, 397] on input "Renter's Insurance Company" at bounding box center [212, 395] width 331 height 29
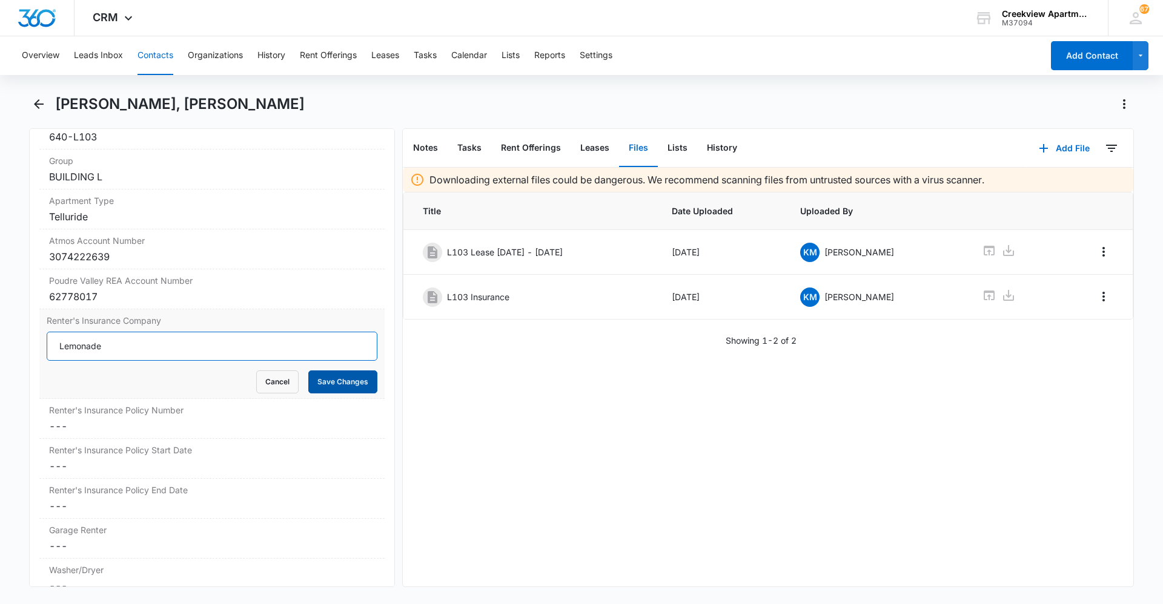
type input "Lemonade"
click at [329, 381] on button "Save Changes" at bounding box center [342, 382] width 69 height 23
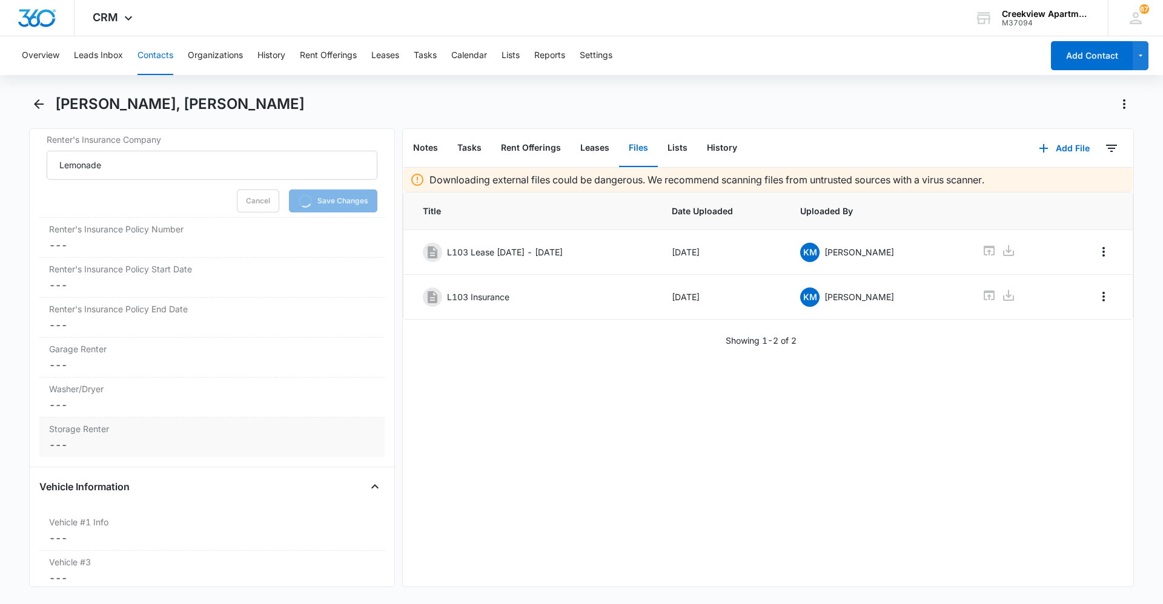
scroll to position [1564, 0]
click at [96, 397] on dd "Cancel Save Changes ---" at bounding box center [212, 404] width 326 height 15
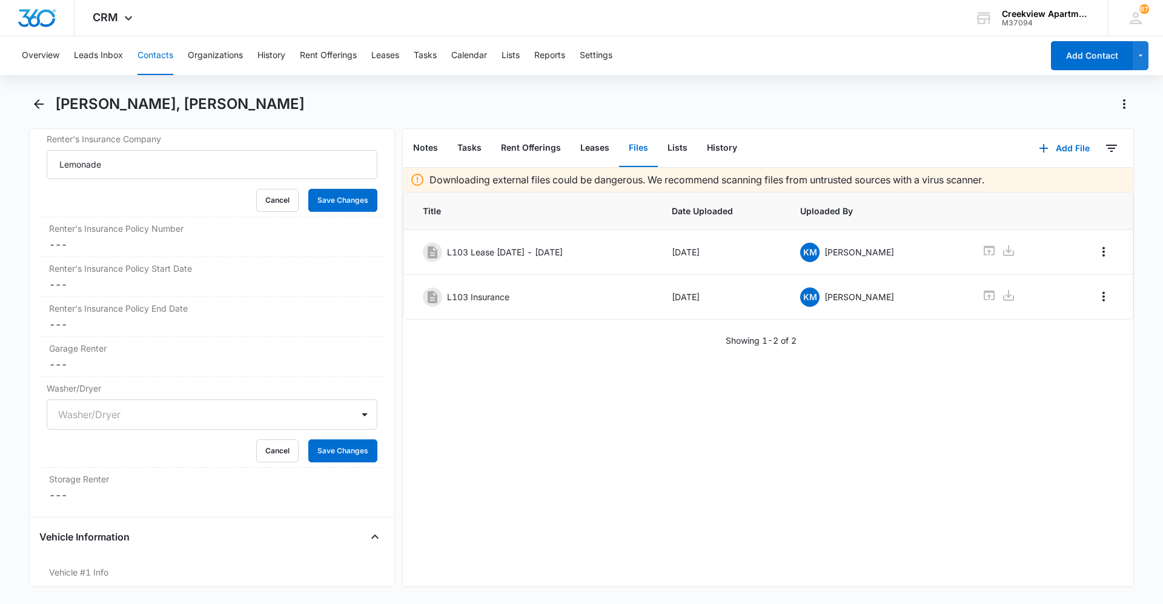
click at [114, 417] on div "Washer/Dryer" at bounding box center [212, 415] width 331 height 30
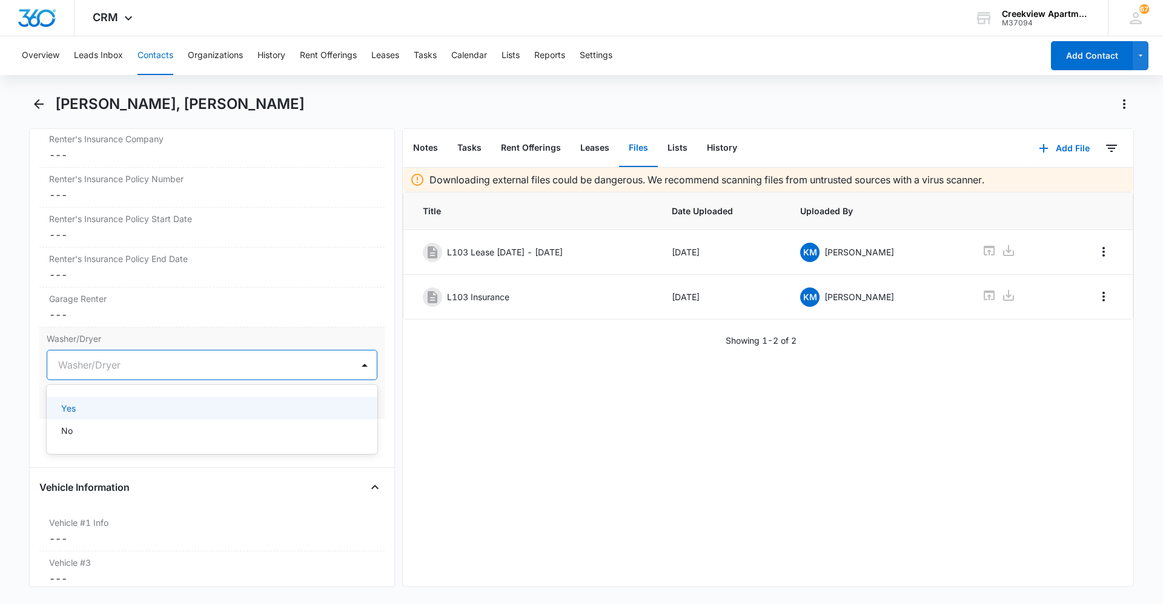
click at [97, 417] on div "Yes" at bounding box center [212, 408] width 331 height 22
click at [329, 407] on button "Save Changes" at bounding box center [342, 401] width 69 height 23
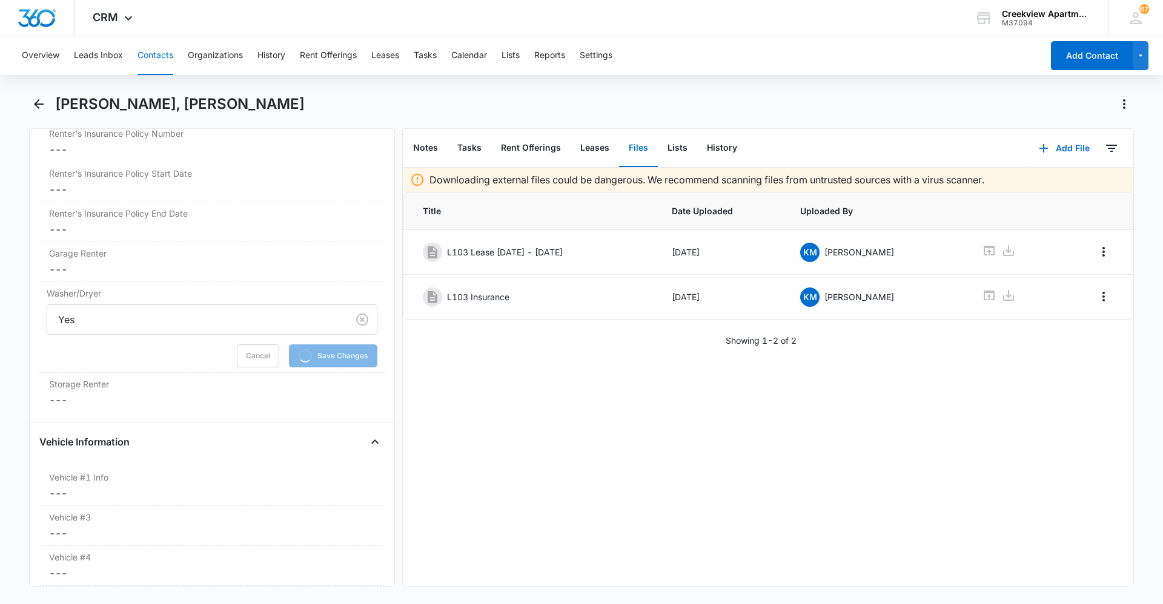
scroll to position [1806, 0]
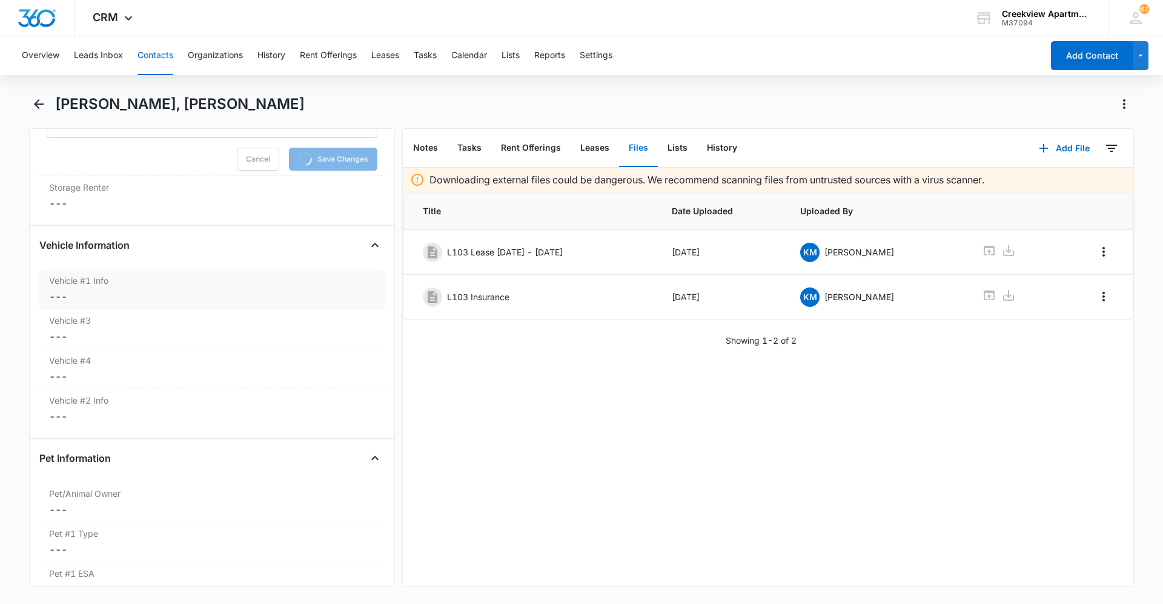
click at [108, 294] on dd "Cancel Save Changes ---" at bounding box center [212, 296] width 326 height 15
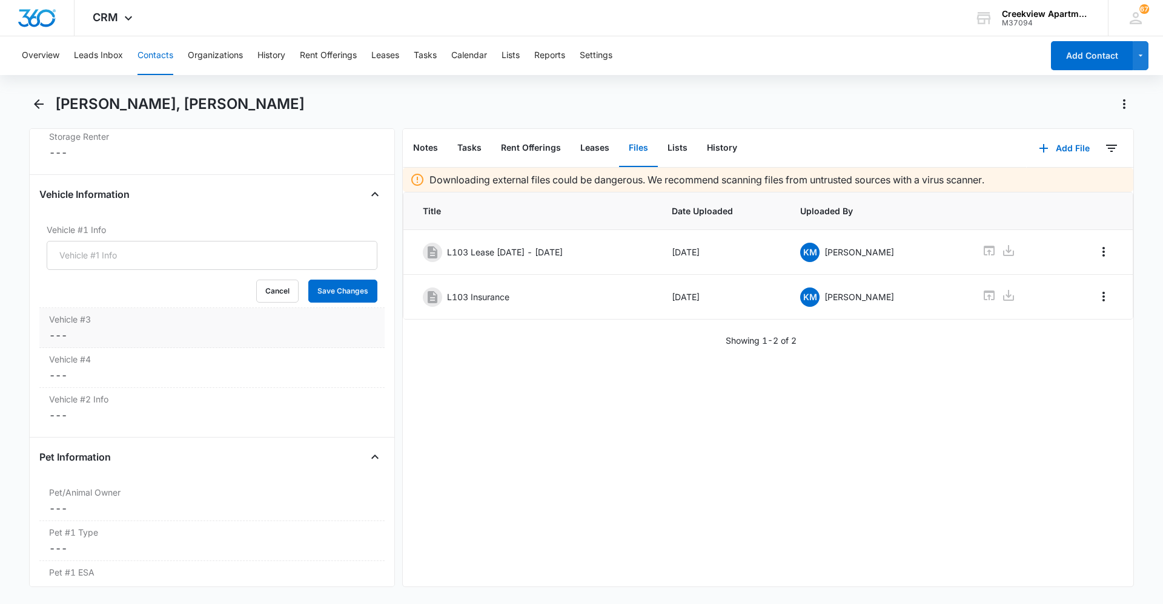
scroll to position [1783, 0]
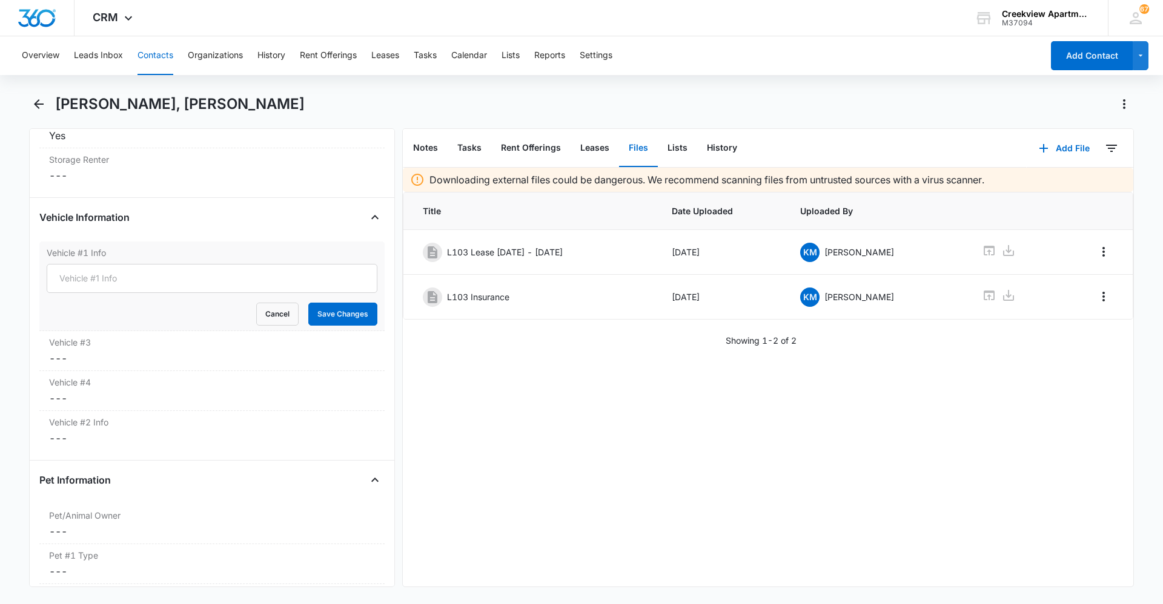
click at [268, 326] on div "Vehicle #1 Info Cancel Save Changes" at bounding box center [211, 287] width 345 height 90
click at [268, 320] on button "Cancel" at bounding box center [277, 314] width 42 height 23
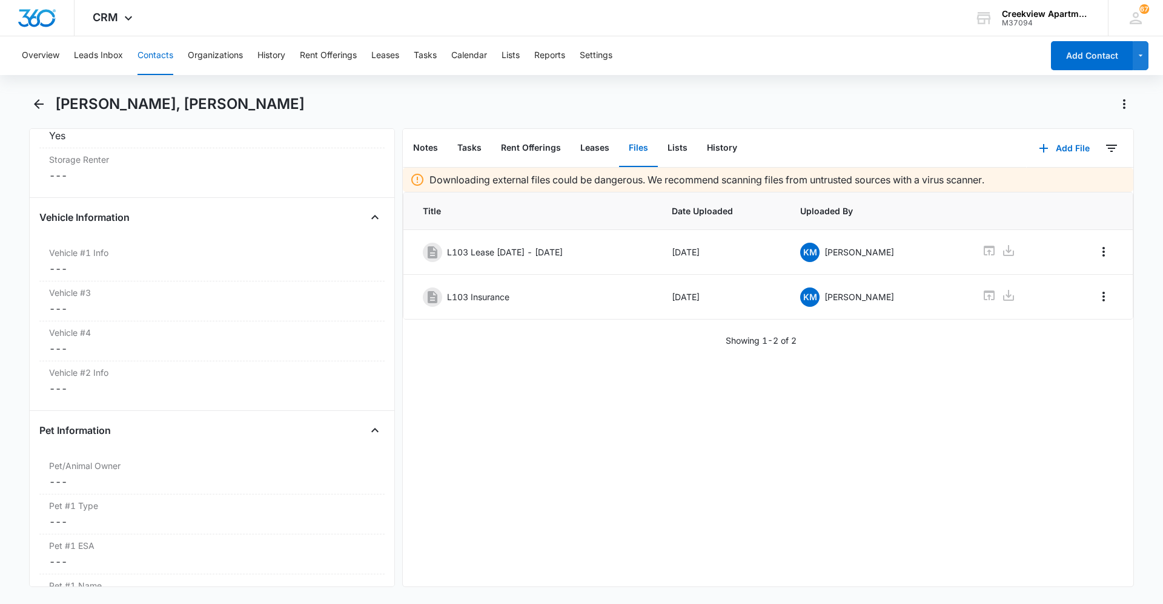
click at [148, 45] on button "Contacts" at bounding box center [155, 55] width 36 height 39
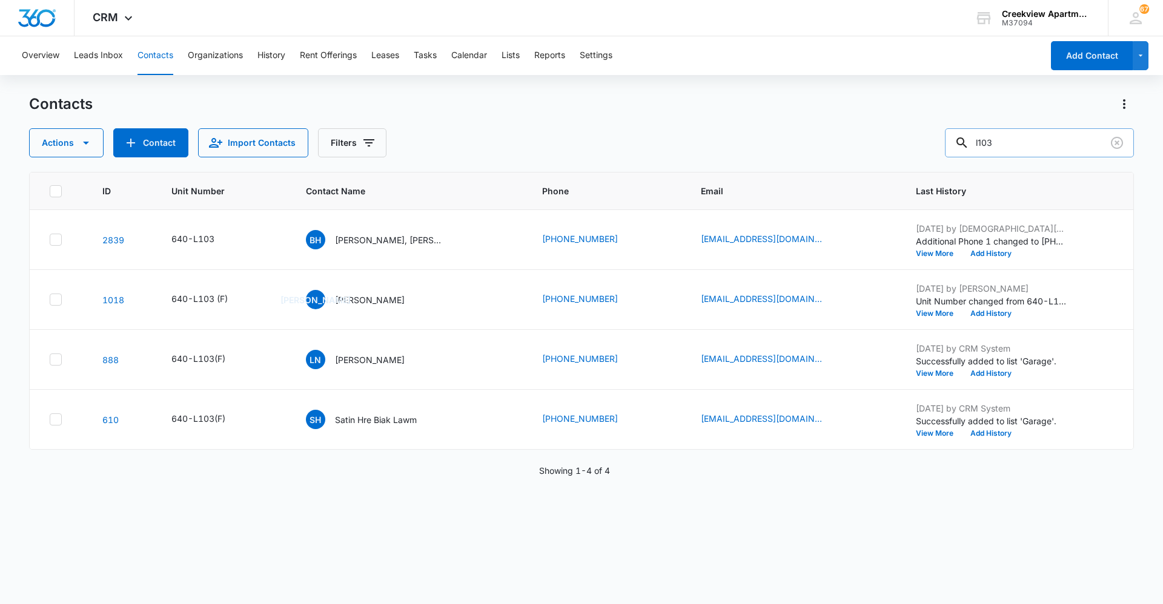
drag, startPoint x: 1024, startPoint y: 148, endPoint x: 968, endPoint y: 150, distance: 56.3
click at [968, 150] on div "l103" at bounding box center [1039, 142] width 189 height 29
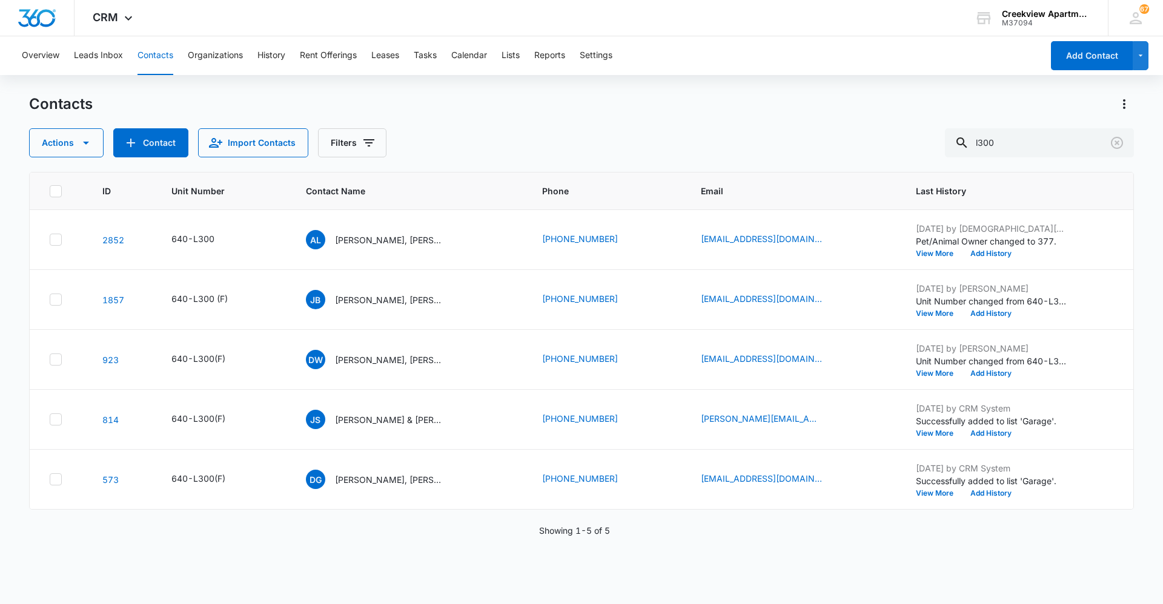
click at [511, 125] on div "Contacts Actions Contact Import Contacts Filters l300" at bounding box center [581, 125] width 1104 height 63
click at [579, 117] on div "Contacts Actions Contact Import Contacts Filters l300" at bounding box center [581, 125] width 1104 height 63
click at [438, 144] on div "Actions Contact Import Contacts Filters l300" at bounding box center [581, 142] width 1104 height 29
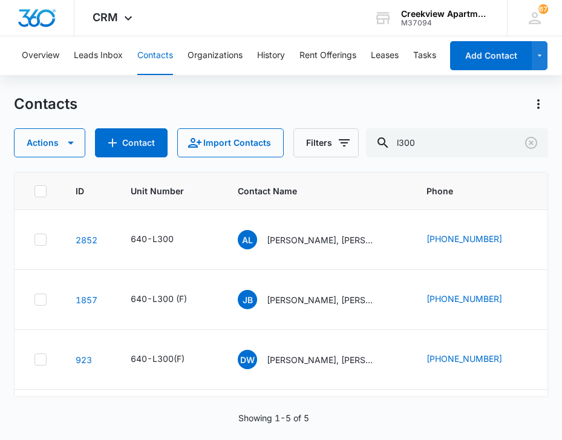
drag, startPoint x: 191, startPoint y: 0, endPoint x: 180, endPoint y: -73, distance: 74.0
click at [180, 0] on html "CRM Apps Reputation Websites Forms CRM Email Social Content Ads Intelligence Fi…" at bounding box center [281, 220] width 562 height 440
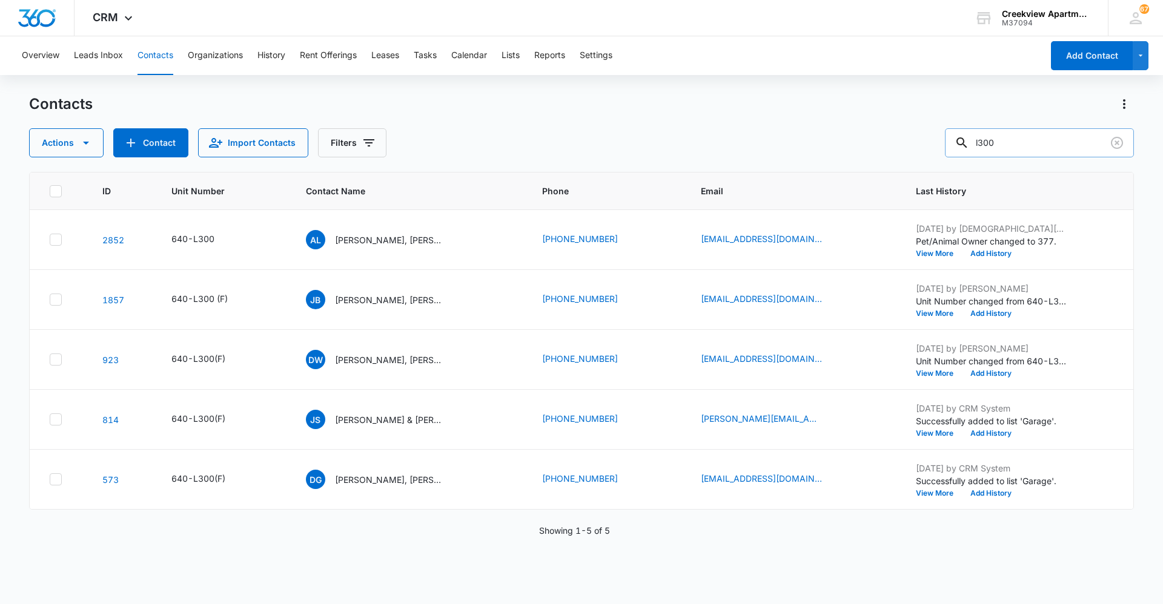
click at [1011, 136] on input "l300" at bounding box center [1039, 142] width 189 height 29
type input "l103"
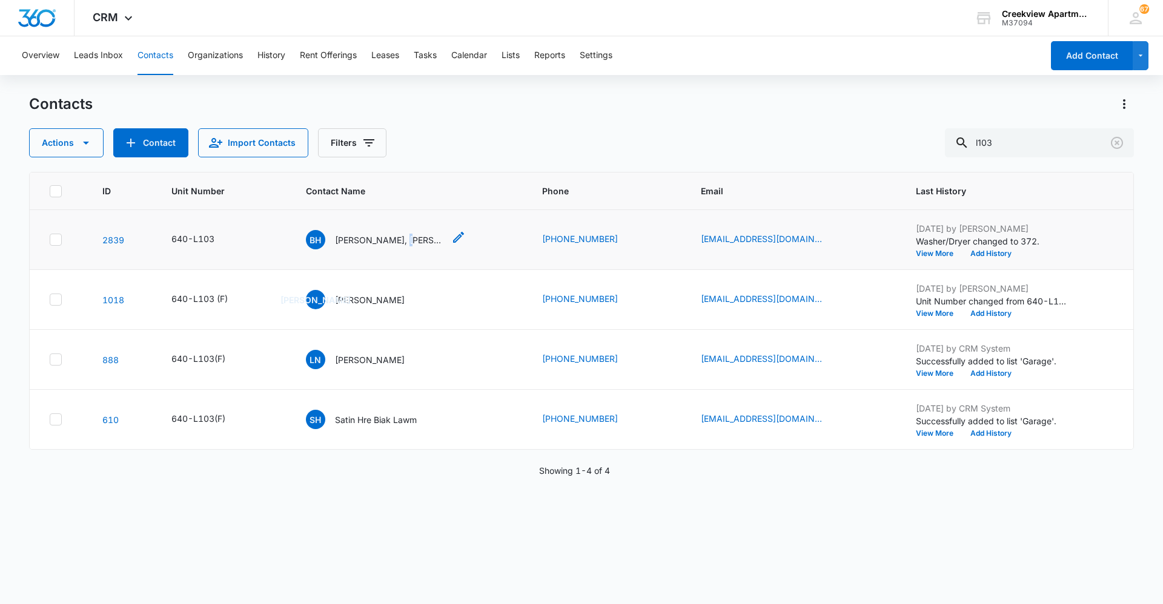
click at [404, 240] on div "[PERSON_NAME], [PERSON_NAME]" at bounding box center [375, 239] width 138 height 19
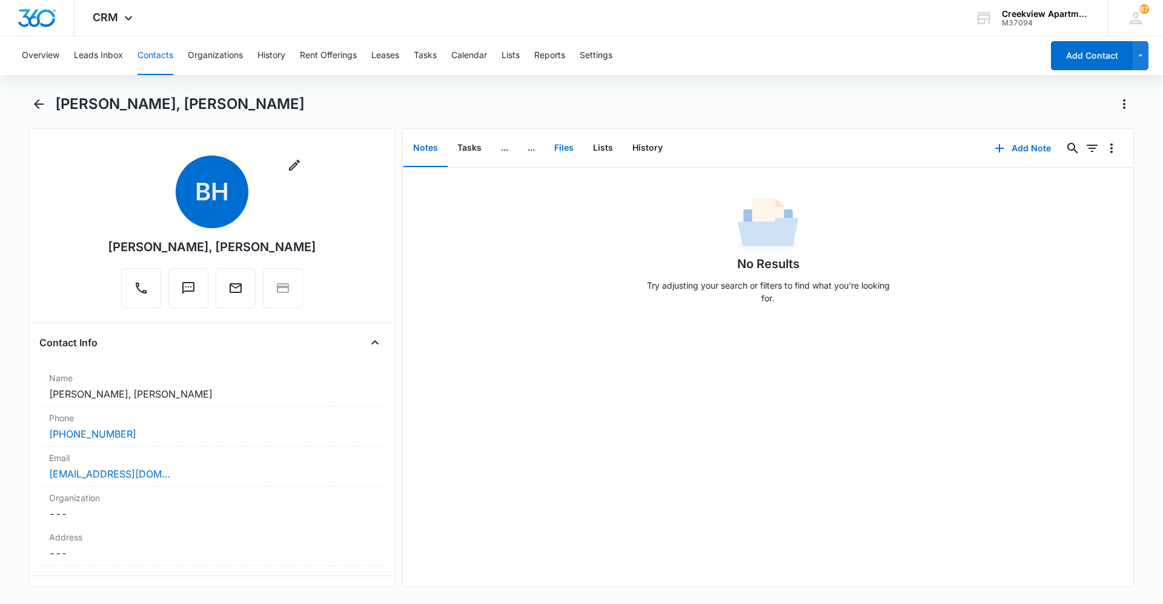
click at [571, 146] on button "Files" at bounding box center [563, 149] width 39 height 38
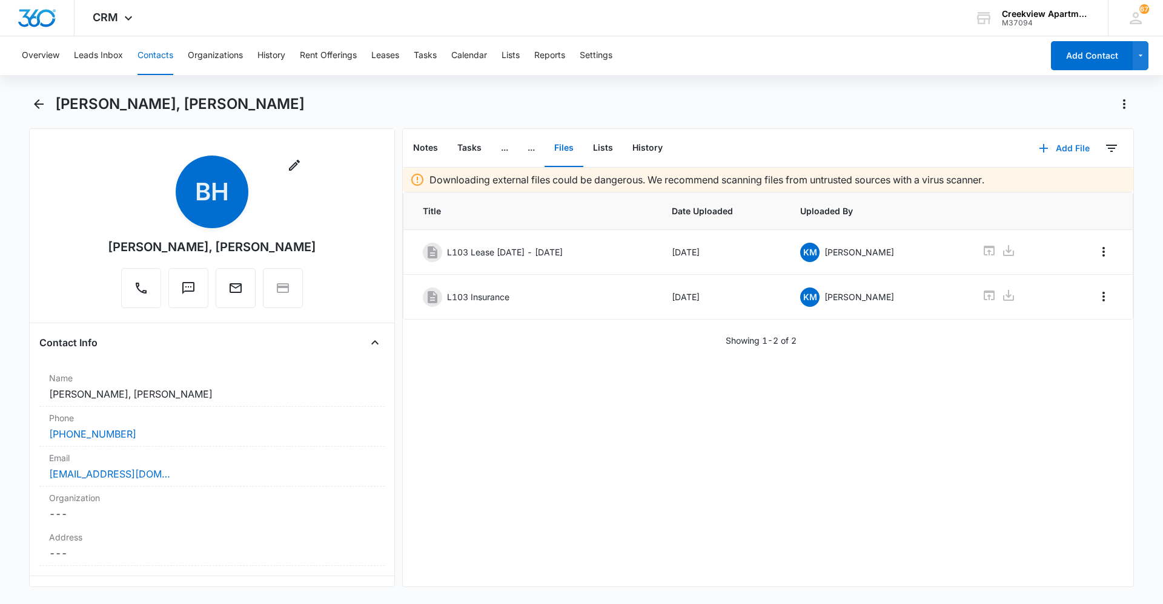
click at [1060, 148] on button "Add File" at bounding box center [1063, 148] width 75 height 29
click at [1058, 179] on button "Upload Files" at bounding box center [1055, 187] width 92 height 18
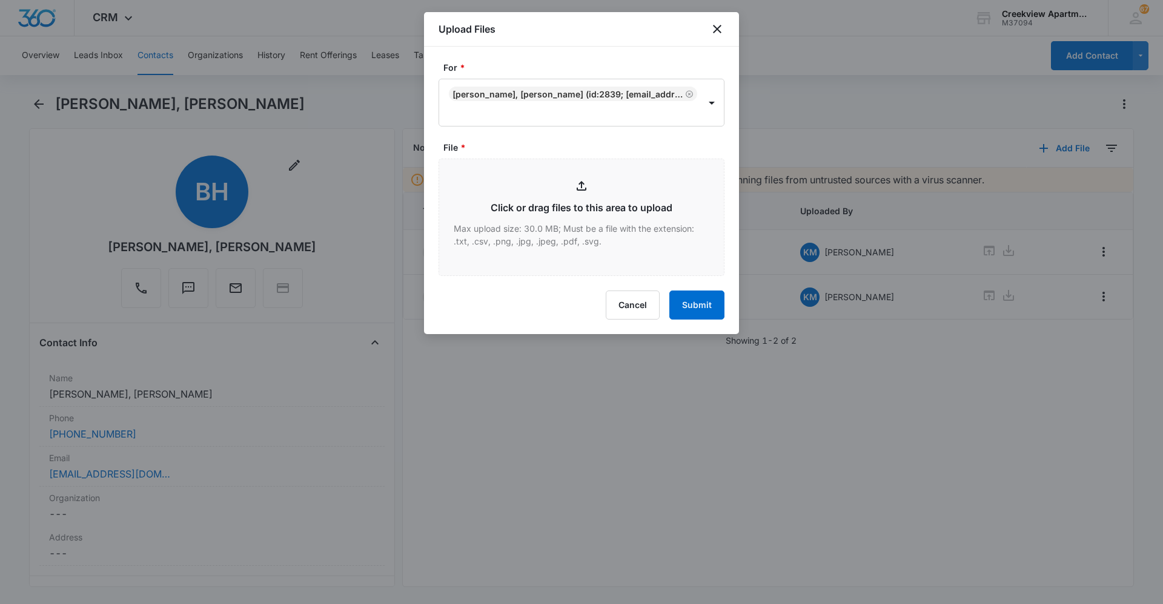
type input "C:\fakepath\L103 No Pet at Move-in.pdf"
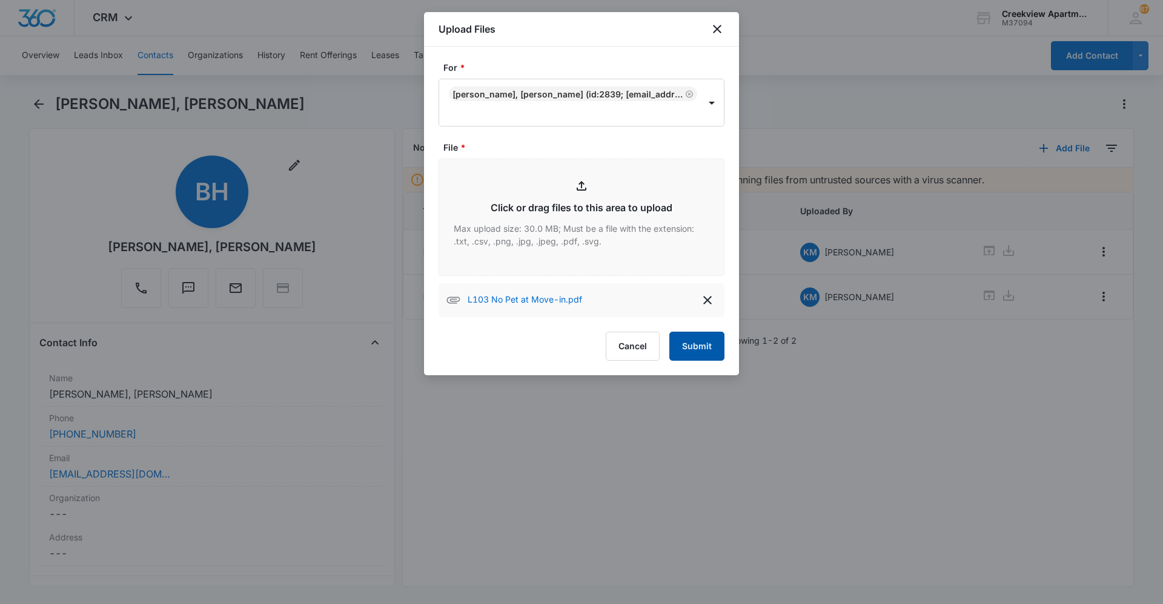
click at [696, 345] on button "Submit" at bounding box center [696, 346] width 55 height 29
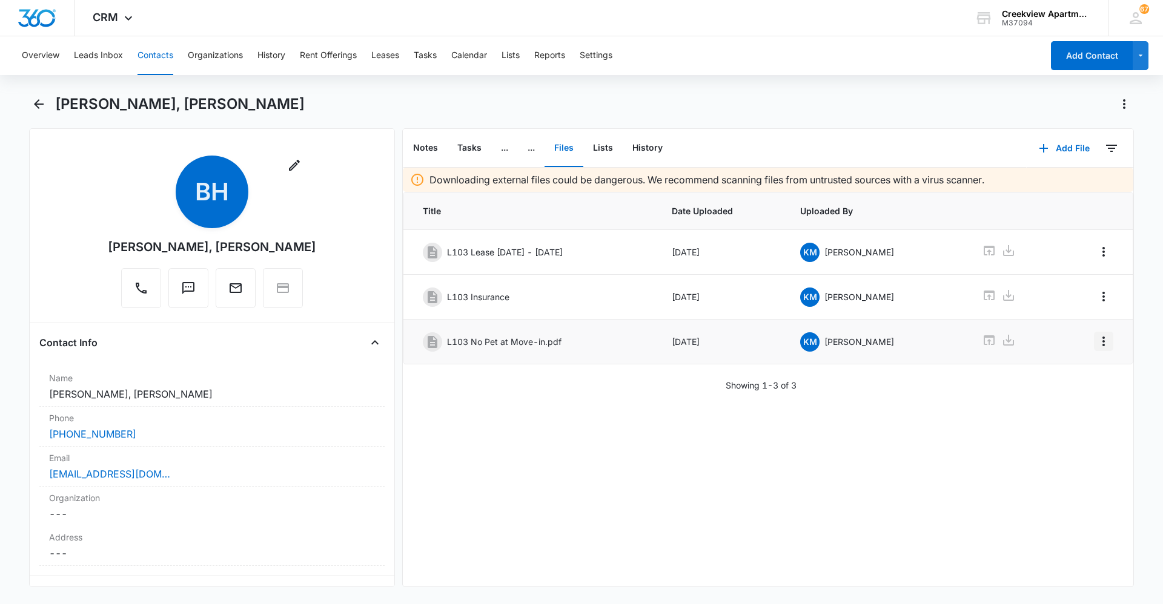
click at [1096, 345] on icon "Overflow Menu" at bounding box center [1103, 341] width 15 height 15
click at [1084, 373] on button "Edit" at bounding box center [1068, 375] width 69 height 18
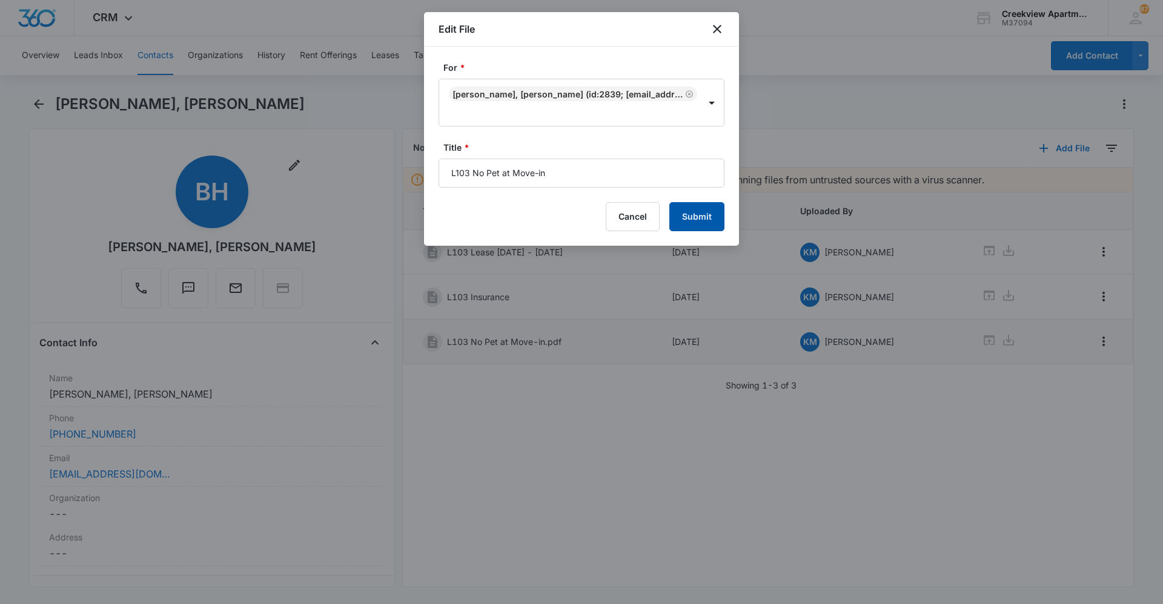
type input "L103 No Pet at Move-in"
click at [688, 219] on button "Submit" at bounding box center [696, 216] width 55 height 29
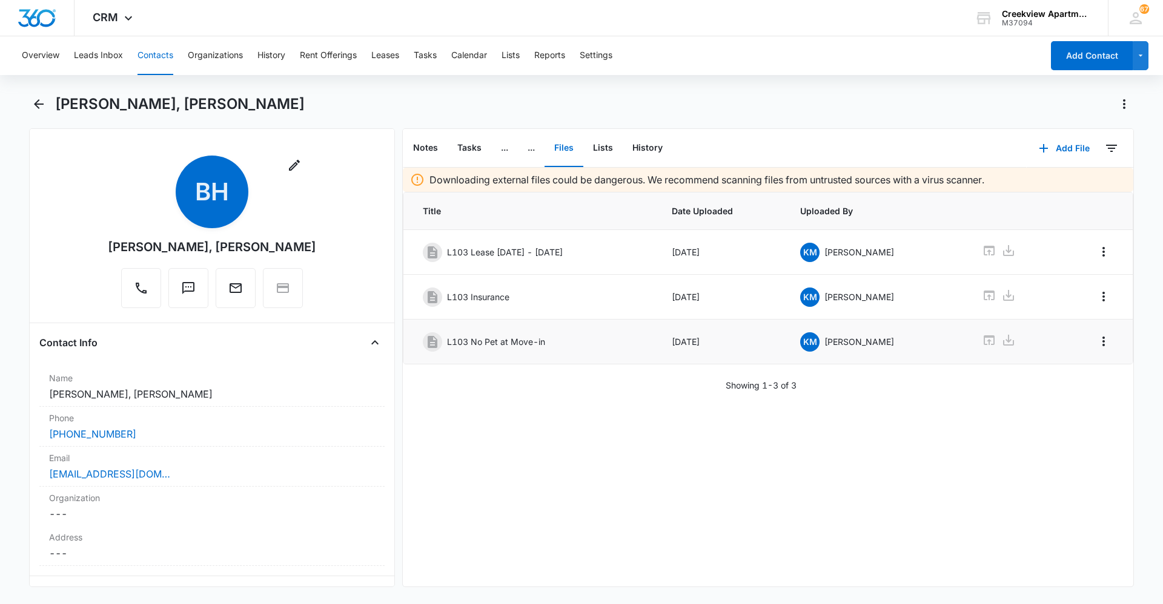
click at [155, 58] on button "Contacts" at bounding box center [155, 55] width 36 height 39
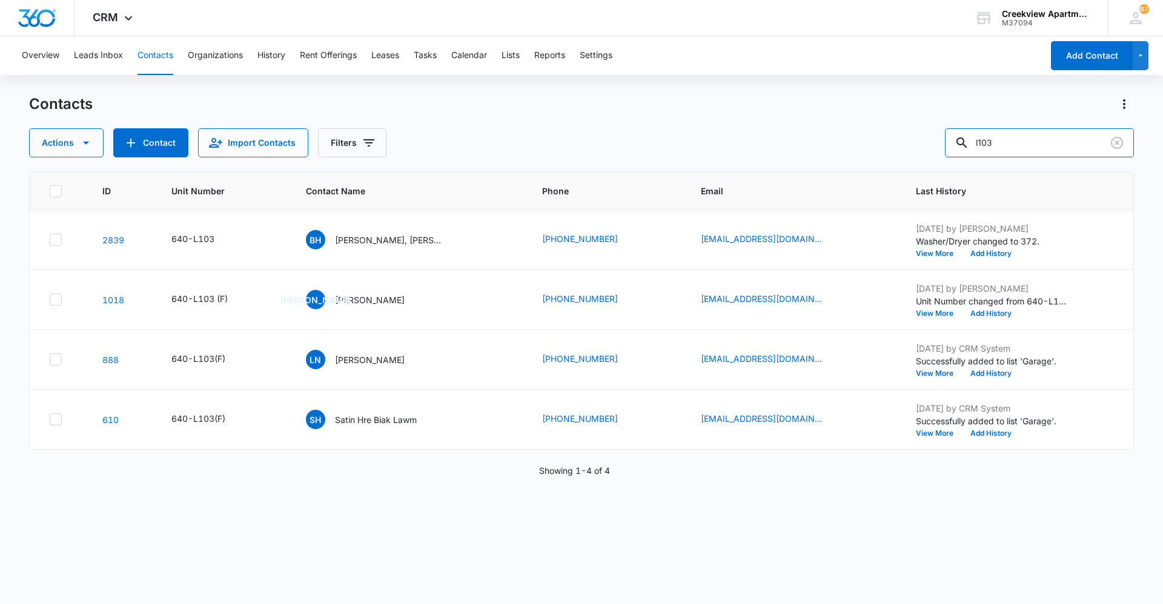
drag, startPoint x: 1058, startPoint y: 143, endPoint x: 940, endPoint y: 155, distance: 119.2
click at [940, 155] on div "Actions Contact Import Contacts Filters l103" at bounding box center [581, 142] width 1104 height 29
click at [1015, 143] on input "l103" at bounding box center [1039, 142] width 189 height 29
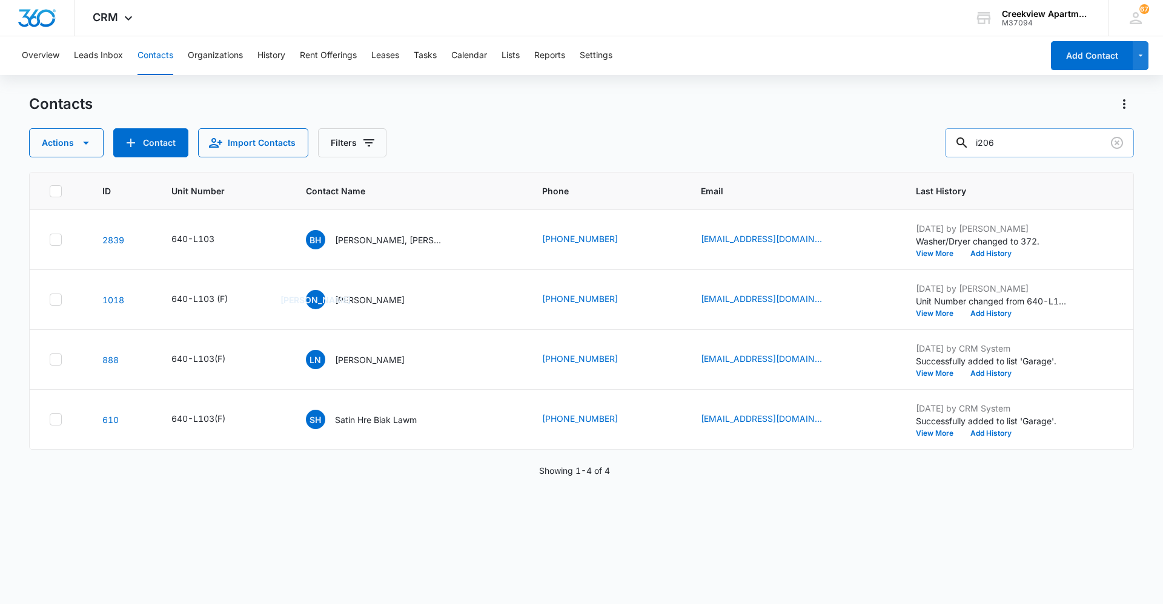
type input "i206"
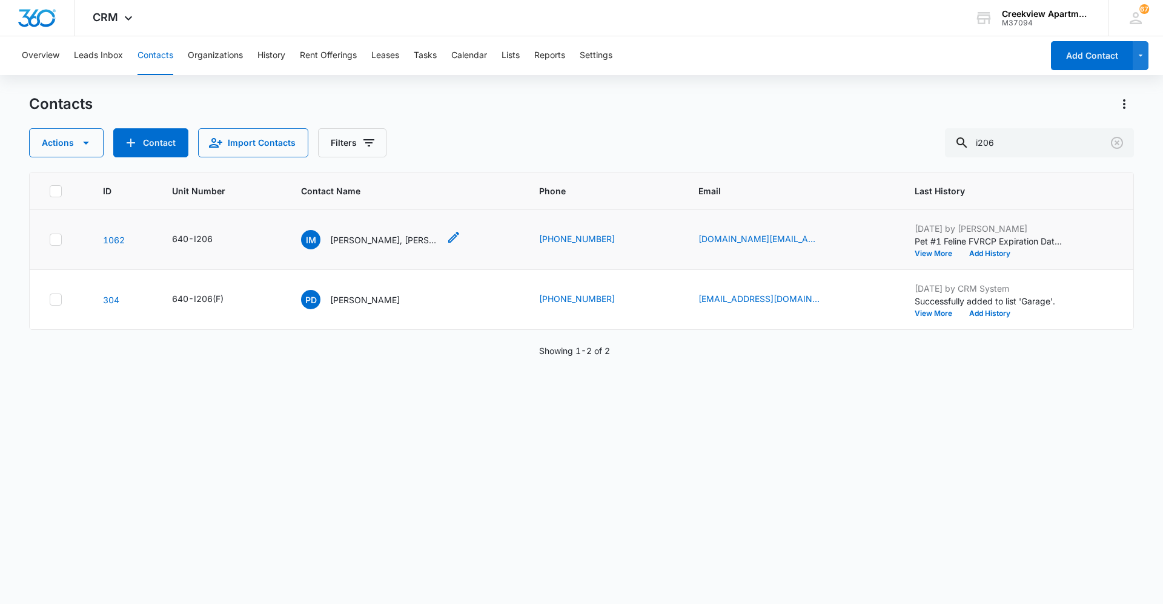
click at [403, 234] on p "[PERSON_NAME], [PERSON_NAME]" at bounding box center [384, 240] width 109 height 13
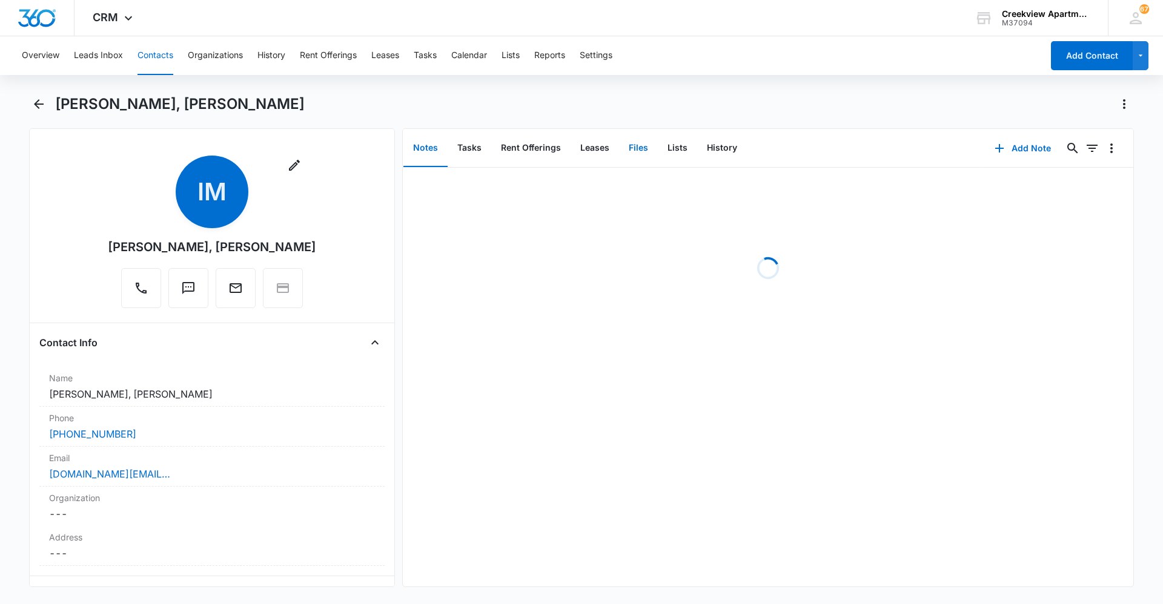
click at [631, 152] on button "Files" at bounding box center [638, 149] width 39 height 38
click at [1070, 147] on button "Add File" at bounding box center [1063, 148] width 75 height 29
click at [1060, 186] on div "Upload Files" at bounding box center [1047, 187] width 48 height 8
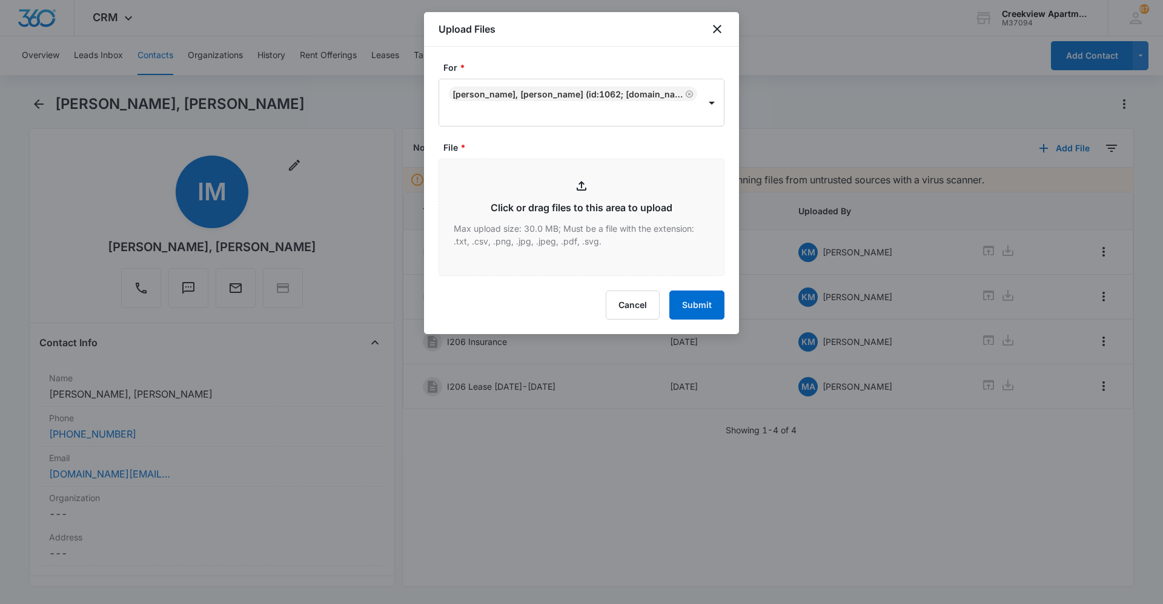
type input "C:\fakepath\I206 Lease & MTM Form.pdf"
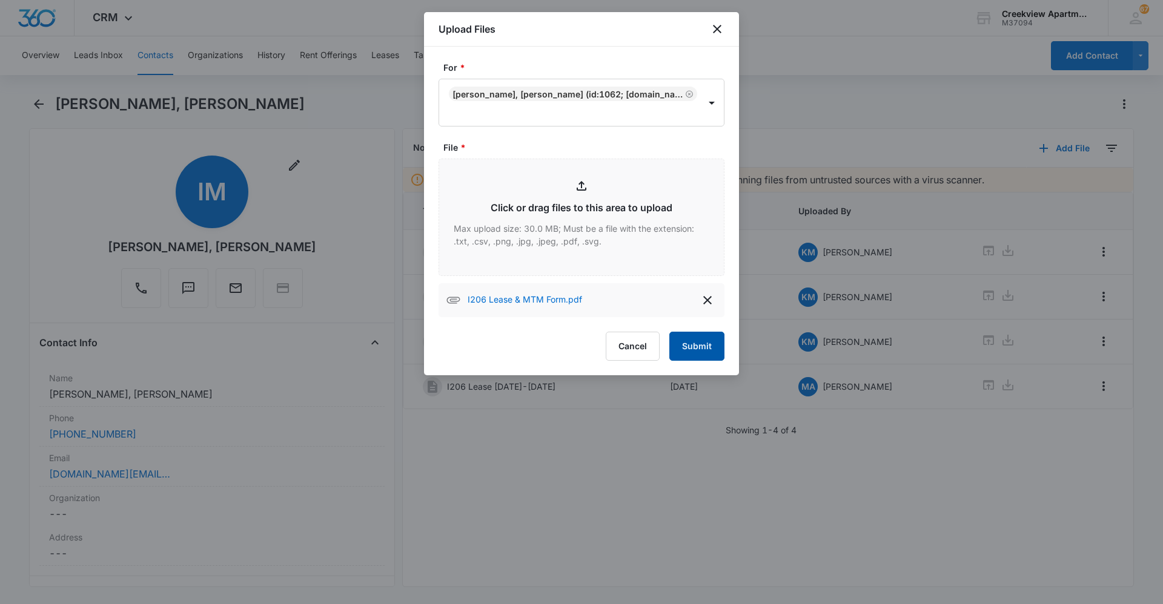
click at [700, 357] on button "Submit" at bounding box center [696, 346] width 55 height 29
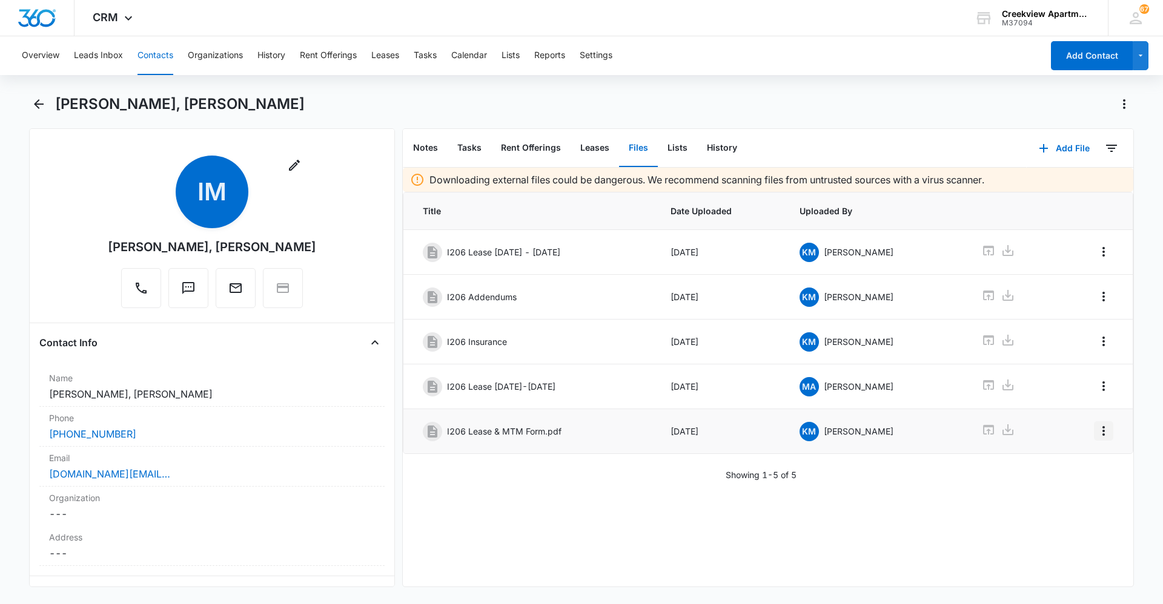
click at [1102, 427] on icon "Overflow Menu" at bounding box center [1103, 431] width 2 height 10
click at [1086, 459] on button "Edit" at bounding box center [1068, 465] width 69 height 18
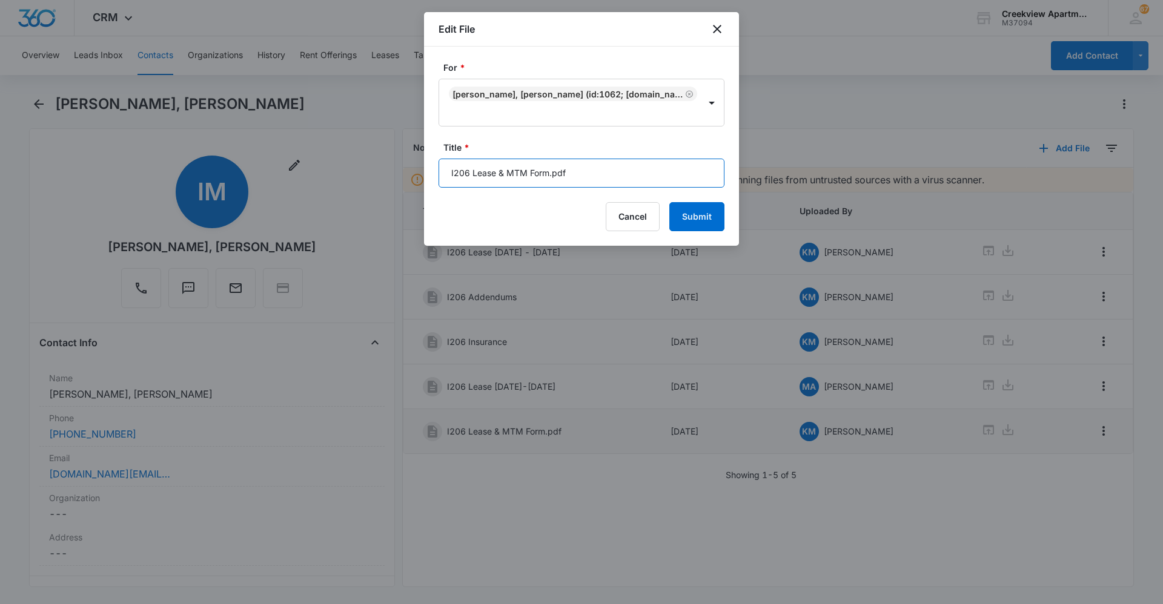
click at [608, 165] on input "I206 Lease & MTM Form.pdf" at bounding box center [581, 173] width 286 height 29
type input "I206 Lease & MTM Form"
click at [684, 225] on button "Submit" at bounding box center [696, 216] width 55 height 29
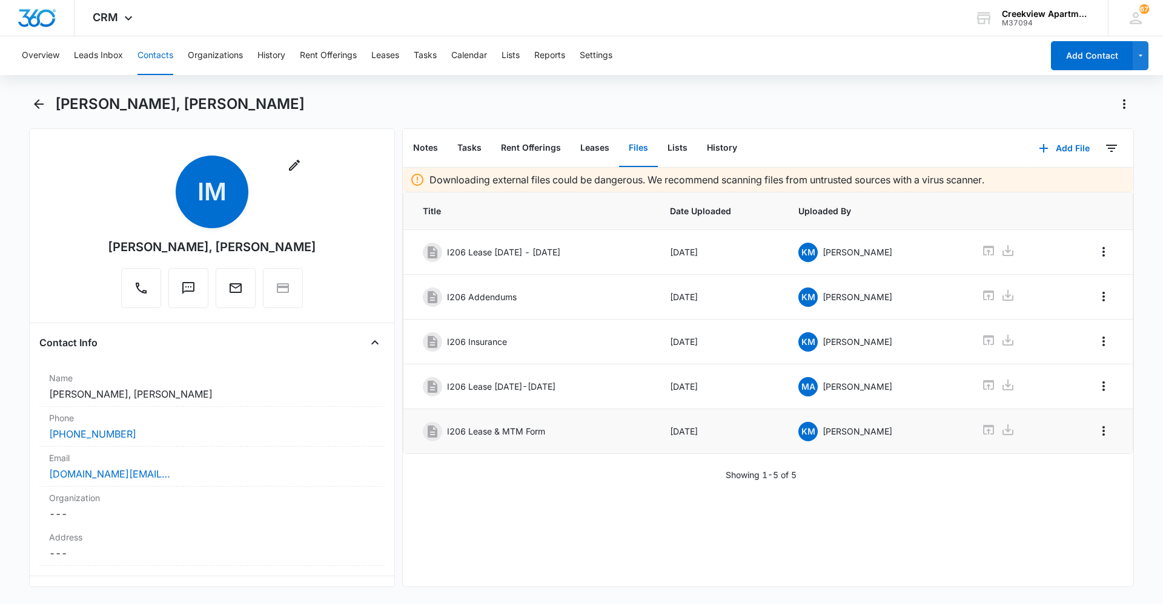
click at [380, 506] on div "Remove IM [PERSON_NAME], [PERSON_NAME] Contact Info Name Cancel Save Changes [P…" at bounding box center [212, 357] width 366 height 459
click at [936, 570] on div "Downloading external files could be dangerous. We recommend scanning files from…" at bounding box center [768, 377] width 730 height 419
click at [539, 547] on div "Downloading external files could be dangerous. We recommend scanning files from…" at bounding box center [768, 377] width 730 height 419
drag, startPoint x: 518, startPoint y: 556, endPoint x: 544, endPoint y: 561, distance: 26.4
click at [521, 557] on div "Downloading external files could be dangerous. We recommend scanning files from…" at bounding box center [768, 377] width 730 height 419
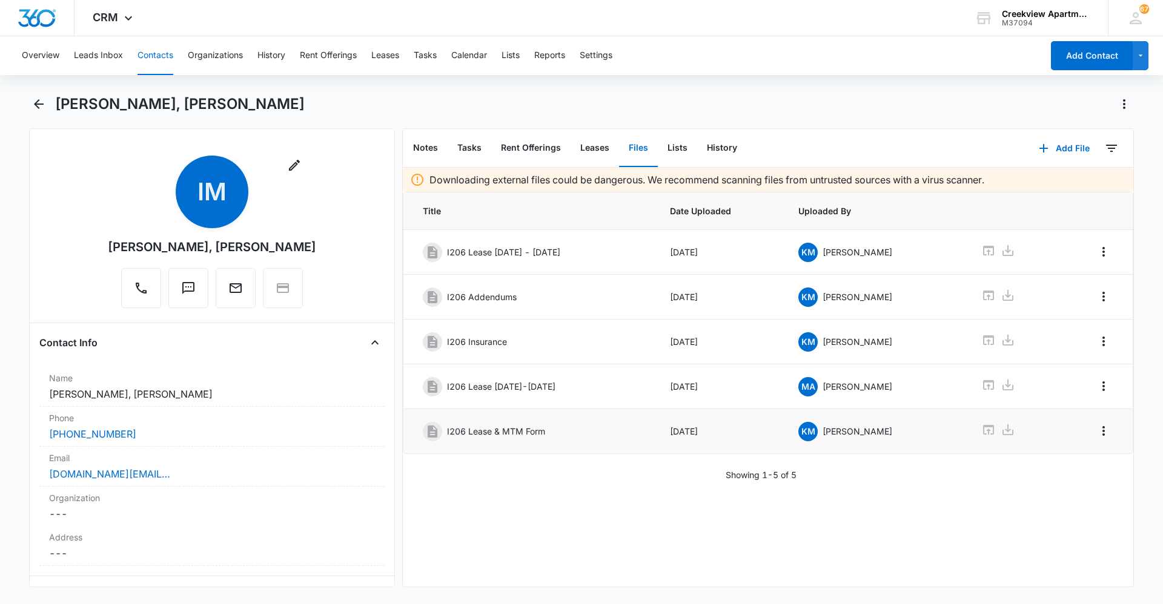
click at [583, 533] on div "Downloading external files could be dangerous. We recommend scanning files from…" at bounding box center [768, 377] width 730 height 419
click at [559, 539] on div "Downloading external files could be dangerous. We recommend scanning files from…" at bounding box center [768, 377] width 730 height 419
click at [159, 62] on button "Contacts" at bounding box center [155, 55] width 36 height 39
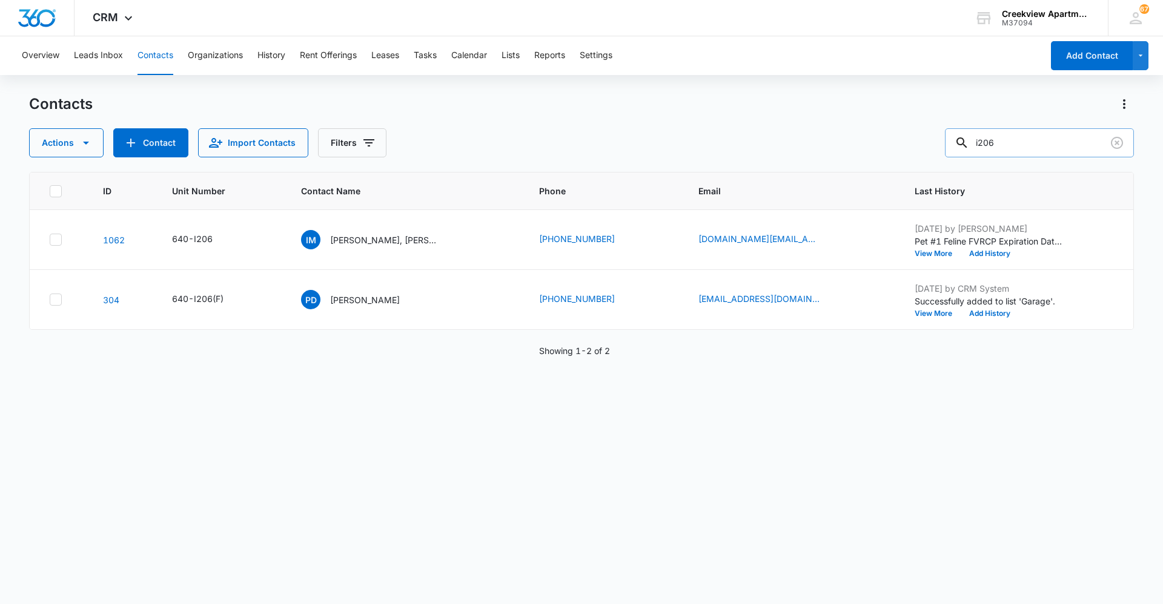
drag, startPoint x: 1028, startPoint y: 153, endPoint x: 966, endPoint y: 153, distance: 61.8
click at [966, 153] on div "i206" at bounding box center [1039, 142] width 189 height 29
type input "[PERSON_NAME]"
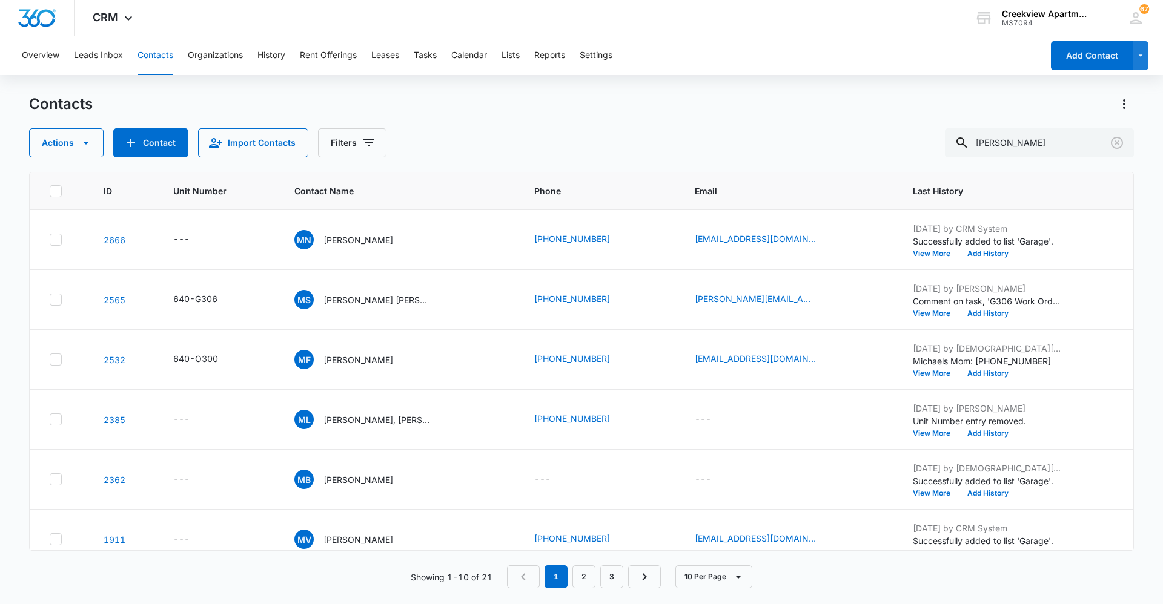
drag, startPoint x: 537, startPoint y: 122, endPoint x: 539, endPoint y: 193, distance: 70.9
click at [537, 122] on div "Contacts Actions Contact Import Contacts Filters [PERSON_NAME]" at bounding box center [581, 125] width 1104 height 63
click at [526, 142] on div "Actions Contact Import Contacts Filters [PERSON_NAME]" at bounding box center [581, 142] width 1104 height 29
click at [810, 589] on div "Contacts Actions Contact Import Contacts Filters [PERSON_NAME] ID Unit Number C…" at bounding box center [581, 348] width 1104 height 509
click at [520, 149] on div "Actions Contact Import Contacts Filters [PERSON_NAME]" at bounding box center [581, 142] width 1104 height 29
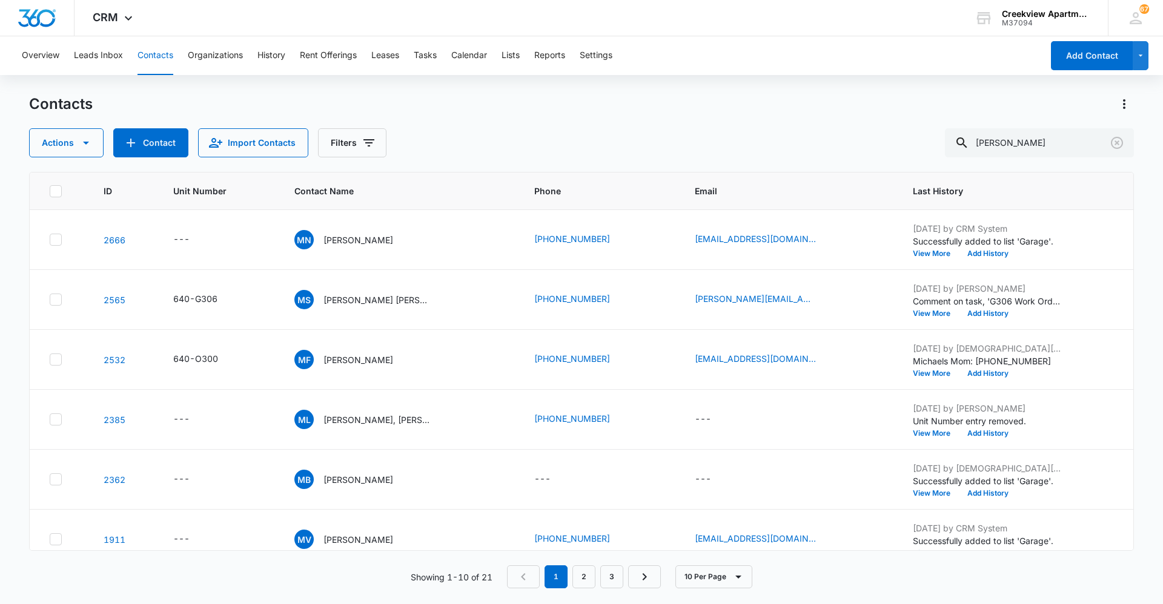
click at [813, 590] on div "Contacts Actions Contact Import Contacts Filters [PERSON_NAME] ID Unit Number C…" at bounding box center [581, 348] width 1104 height 509
click at [498, 160] on div "Contacts Actions Contact Import Contacts Filters [PERSON_NAME] ID Unit Number C…" at bounding box center [581, 348] width 1104 height 509
click at [577, 149] on div "Actions Contact Import Contacts Filters [PERSON_NAME]" at bounding box center [581, 142] width 1104 height 29
